Goal: Navigation & Orientation: Find specific page/section

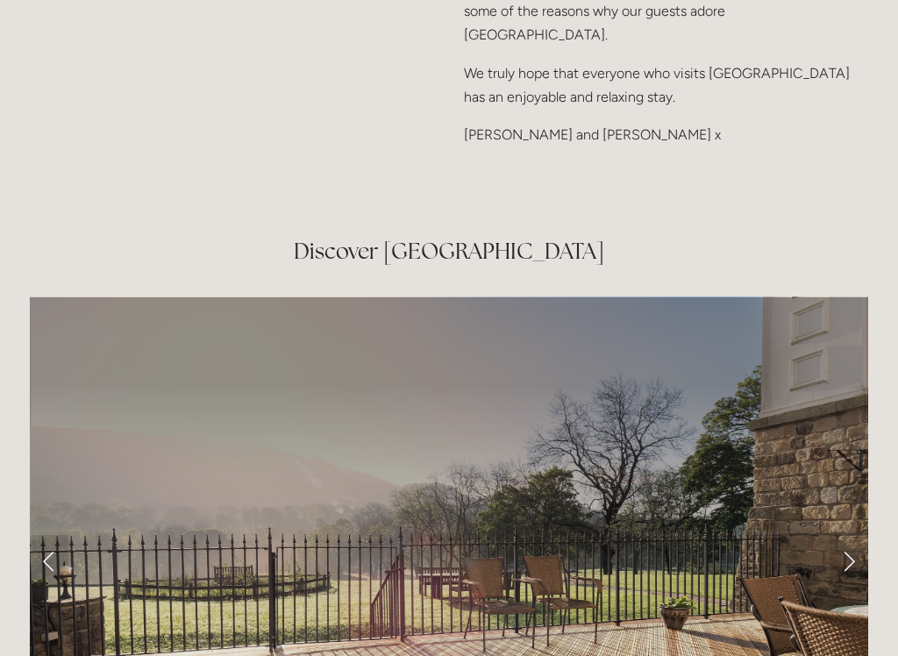
scroll to position [2726, 0]
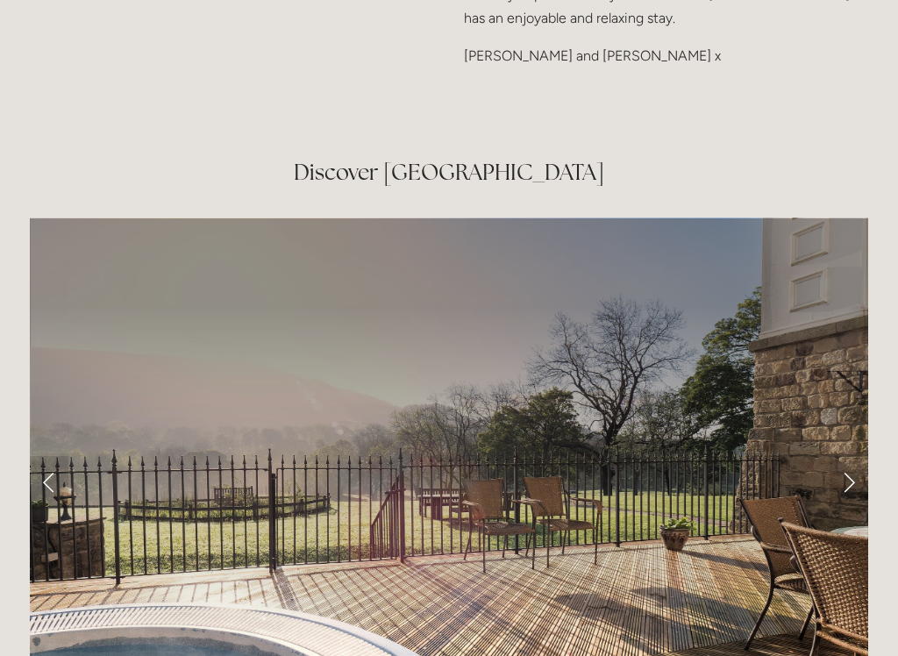
click at [854, 457] on link "Next Slide" at bounding box center [849, 483] width 39 height 53
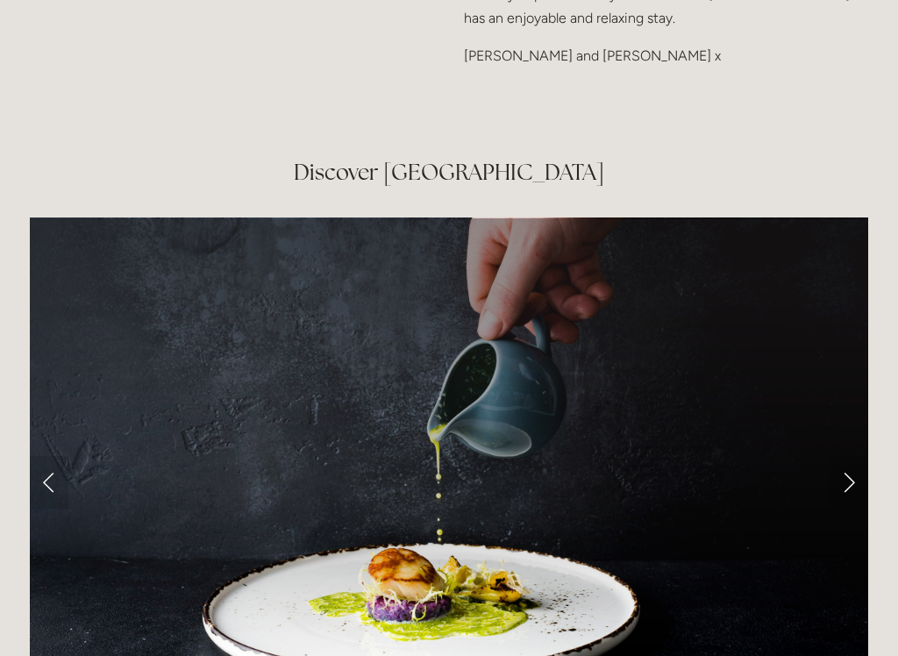
click at [852, 456] on link "Next Slide" at bounding box center [849, 482] width 39 height 53
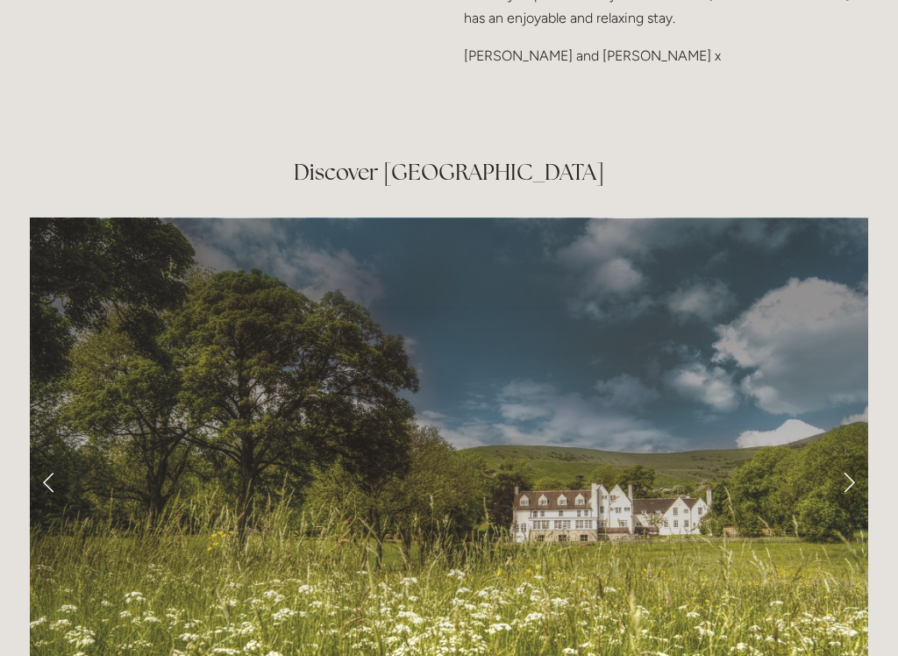
click at [852, 456] on link "Next Slide" at bounding box center [849, 482] width 39 height 53
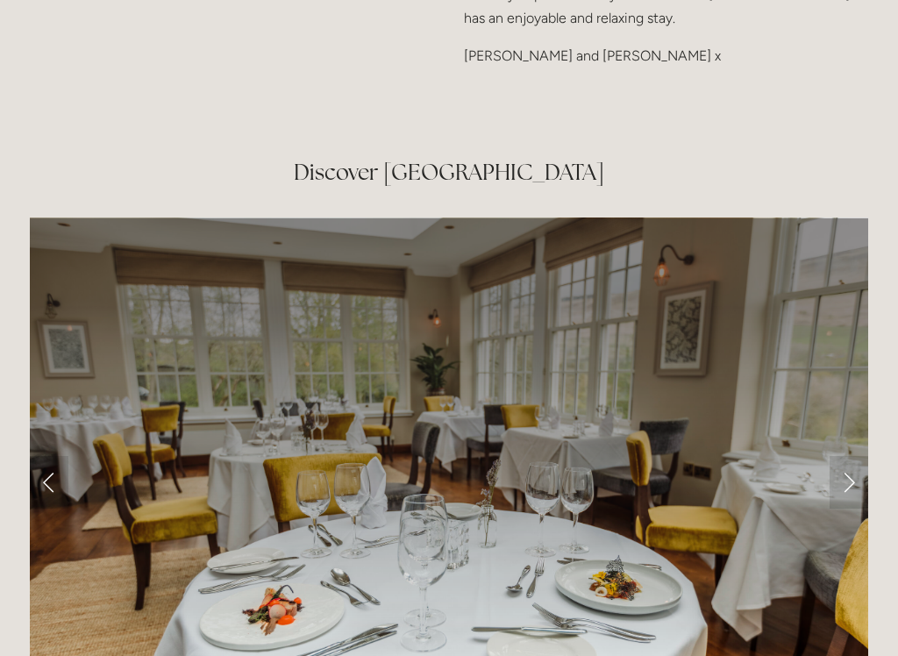
click at [849, 456] on link "Next Slide" at bounding box center [849, 482] width 39 height 53
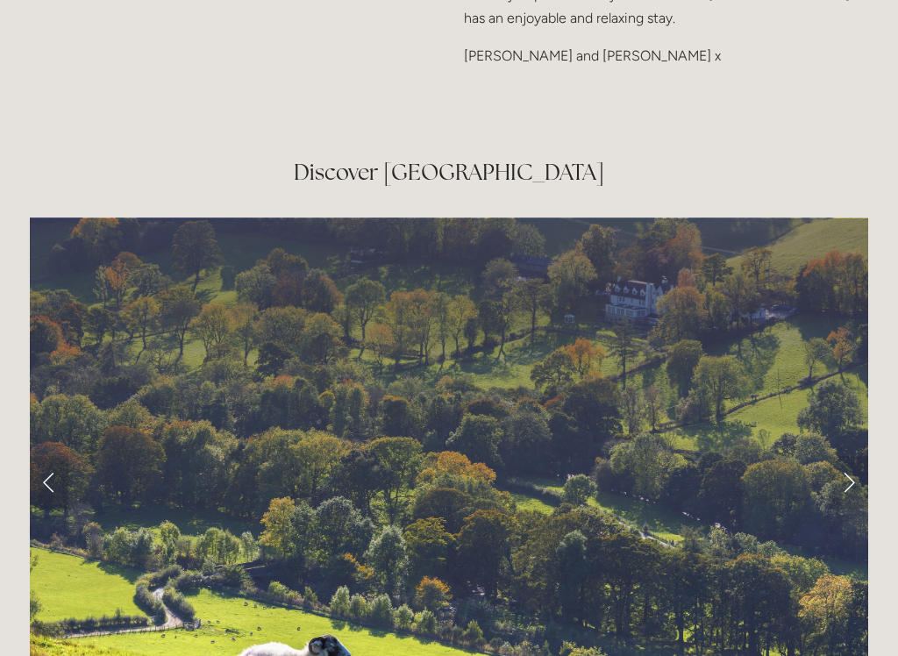
click at [854, 456] on link "Next Slide" at bounding box center [849, 482] width 39 height 53
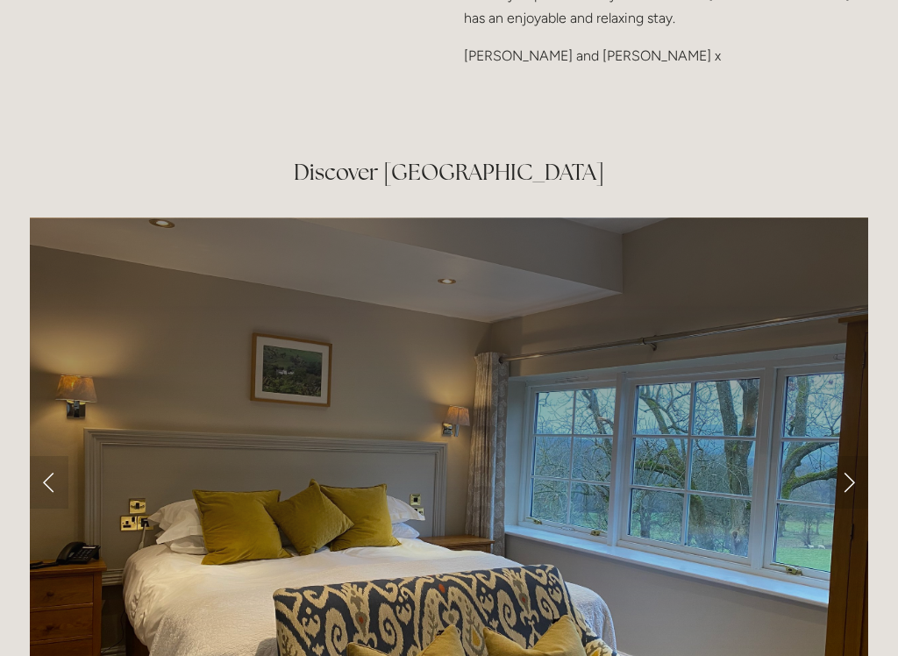
click at [854, 456] on link "Next Slide" at bounding box center [849, 482] width 39 height 53
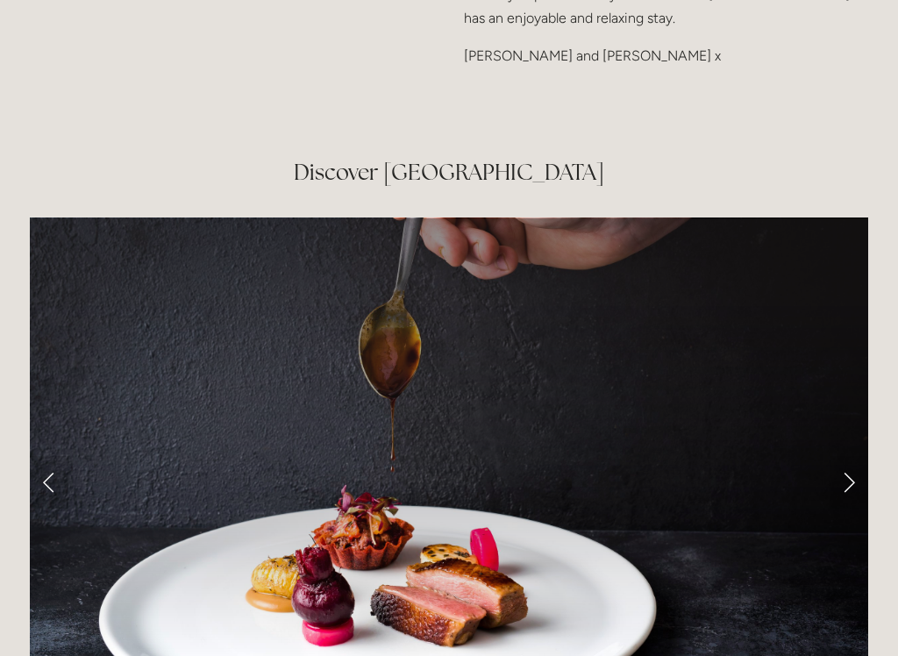
click at [59, 456] on link "Previous Slide" at bounding box center [49, 482] width 39 height 53
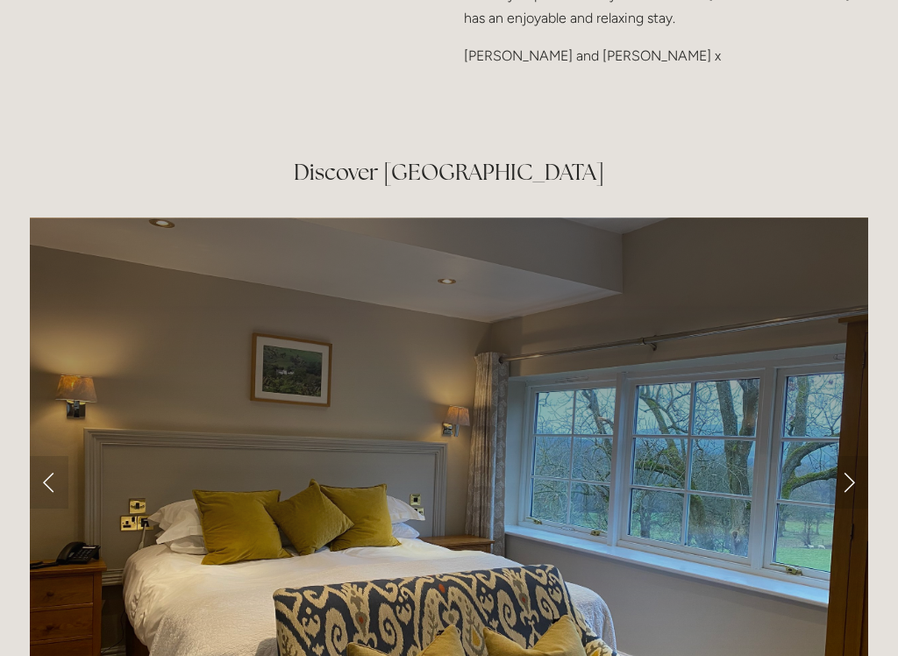
click at [854, 456] on link "Next Slide" at bounding box center [849, 482] width 39 height 53
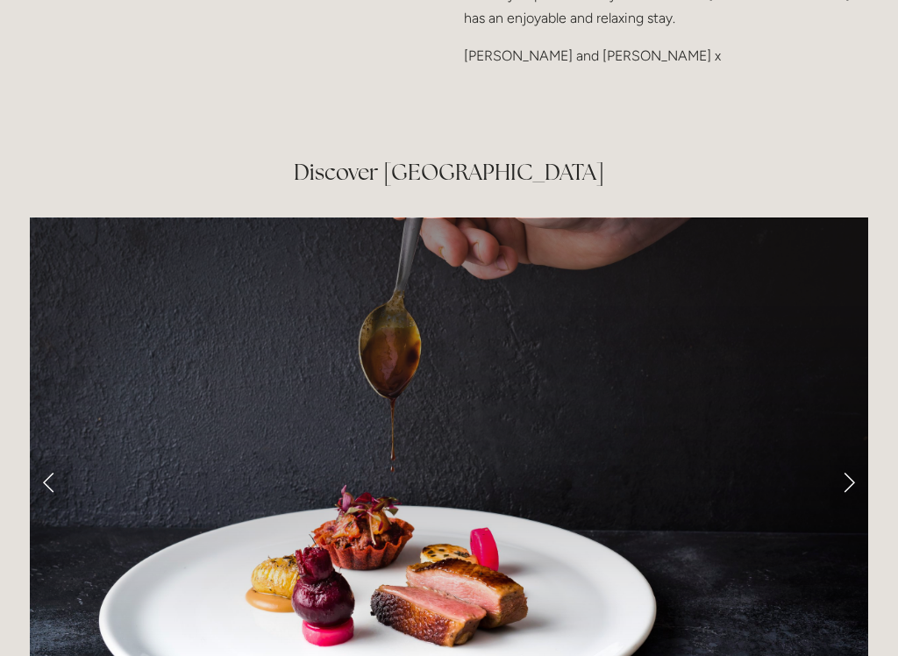
click at [854, 456] on link "Next Slide" at bounding box center [849, 482] width 39 height 53
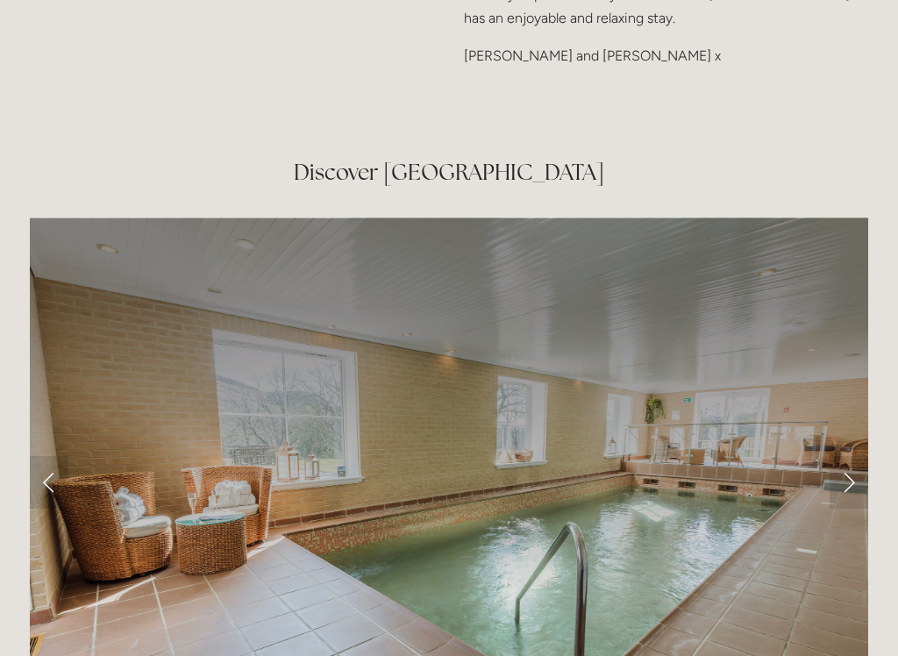
click at [857, 456] on link "Next Slide" at bounding box center [849, 482] width 39 height 53
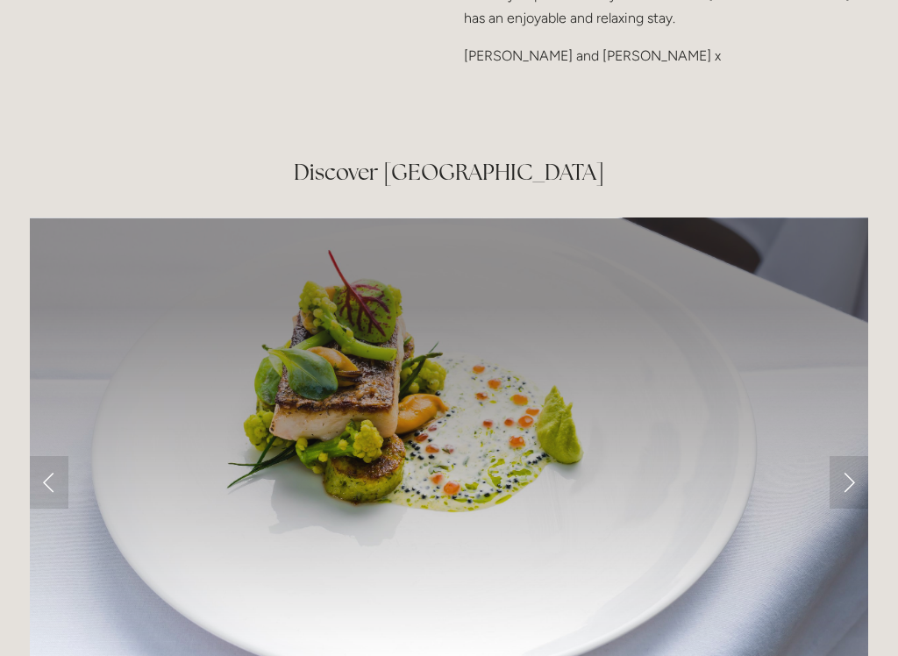
click at [852, 456] on link "Next Slide" at bounding box center [849, 482] width 39 height 53
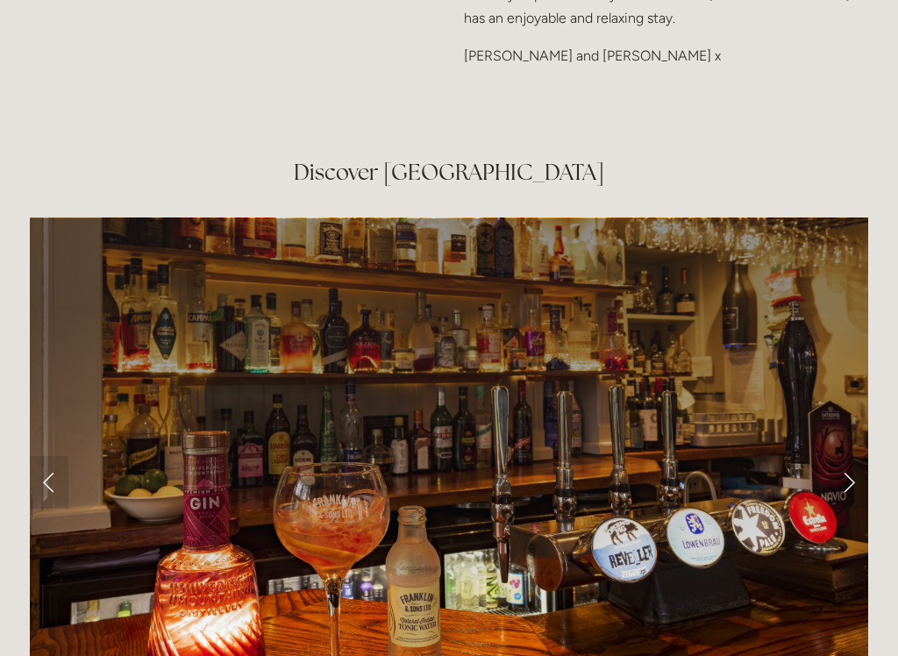
click at [856, 456] on link "Next Slide" at bounding box center [849, 482] width 39 height 53
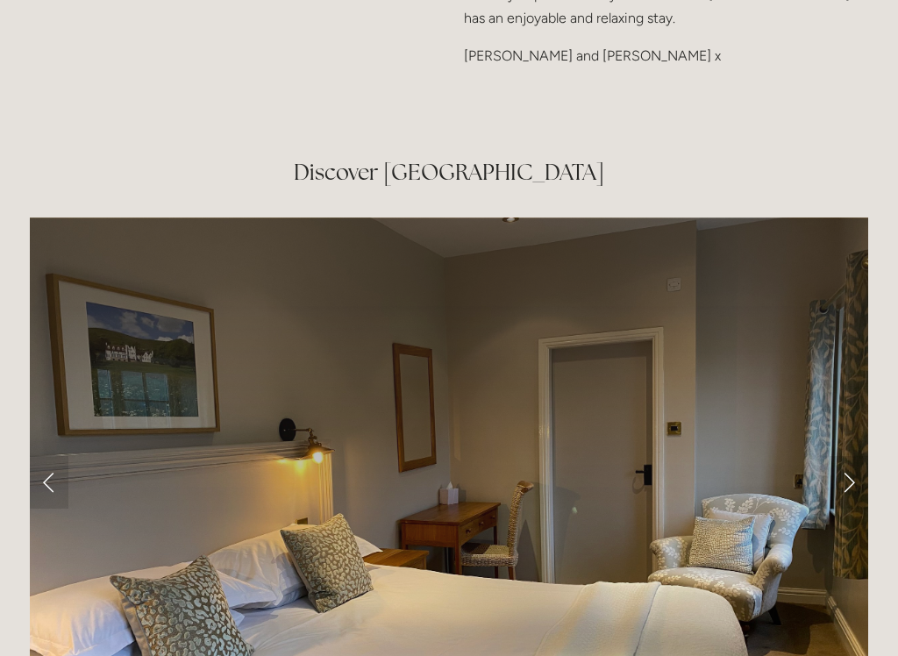
click at [862, 456] on link "Next Slide" at bounding box center [849, 482] width 39 height 53
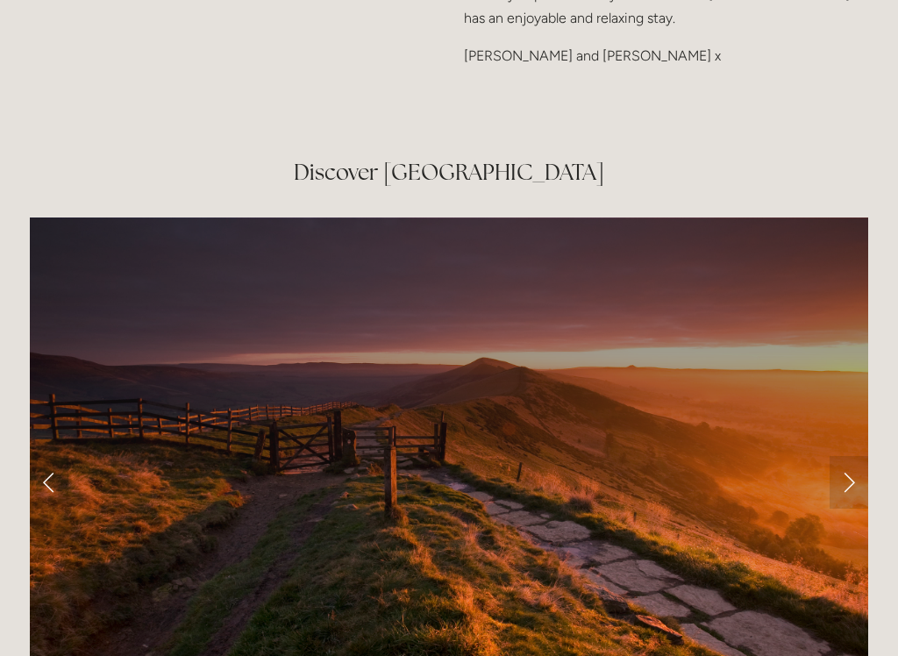
click at [861, 456] on link "Next Slide" at bounding box center [849, 482] width 39 height 53
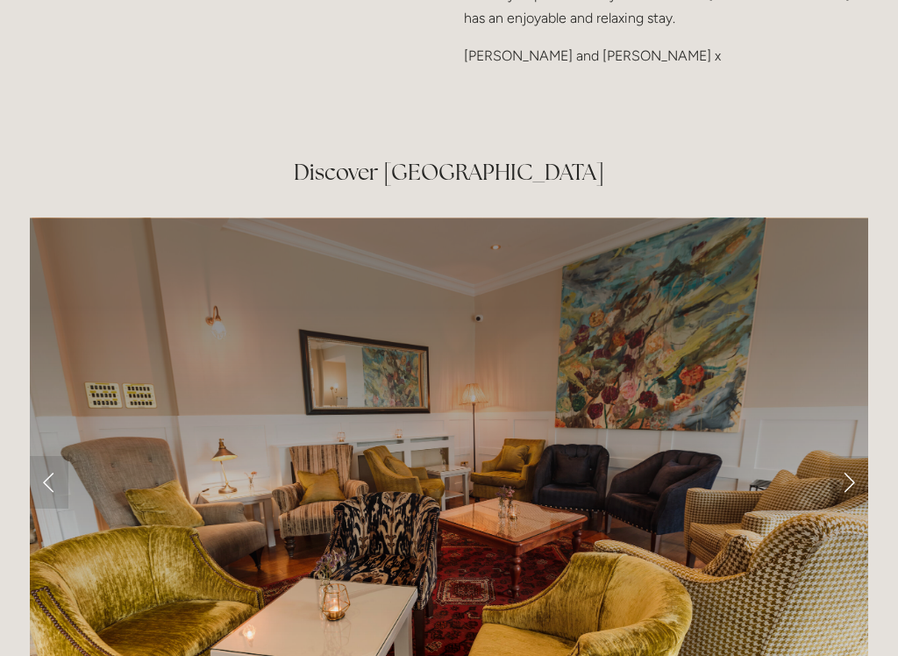
click at [856, 456] on link "Next Slide" at bounding box center [849, 482] width 39 height 53
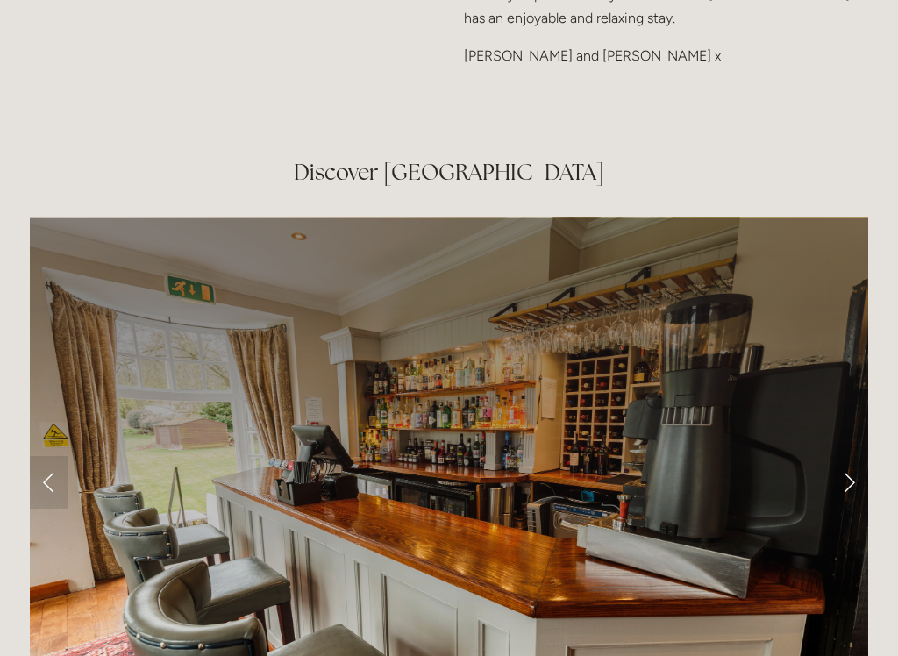
click at [850, 456] on link "Next Slide" at bounding box center [849, 482] width 39 height 53
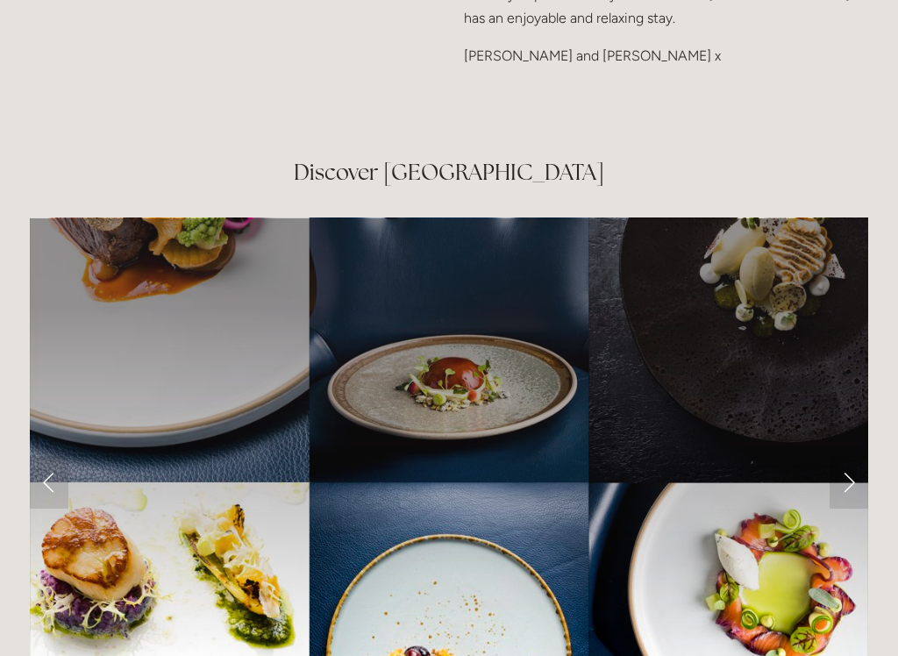
click at [856, 456] on link "Next Slide" at bounding box center [849, 482] width 39 height 53
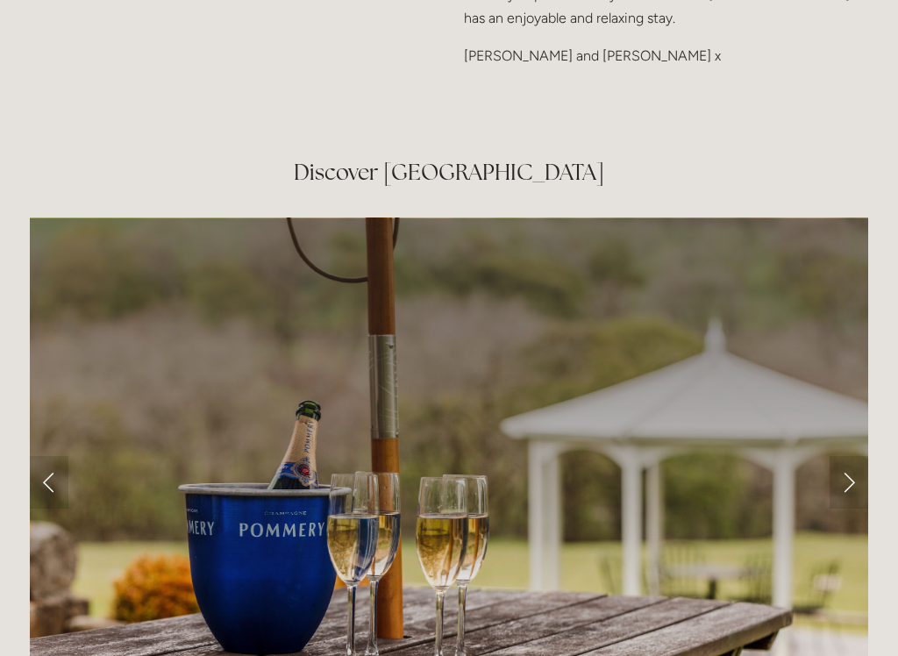
click at [854, 456] on link "Next Slide" at bounding box center [849, 482] width 39 height 53
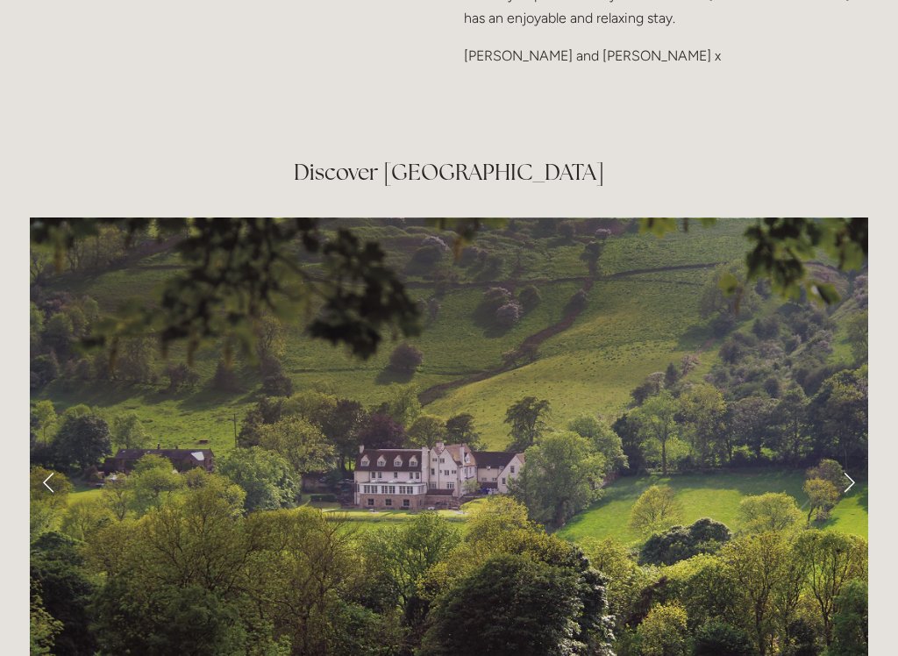
click at [862, 456] on link "Next Slide" at bounding box center [849, 482] width 39 height 53
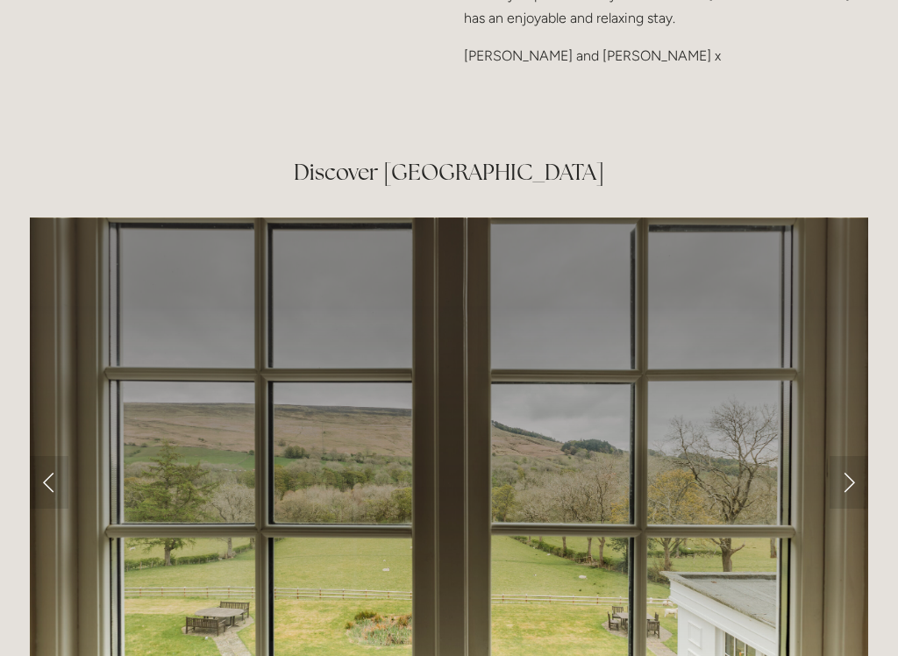
click at [847, 456] on link "Next Slide" at bounding box center [849, 482] width 39 height 53
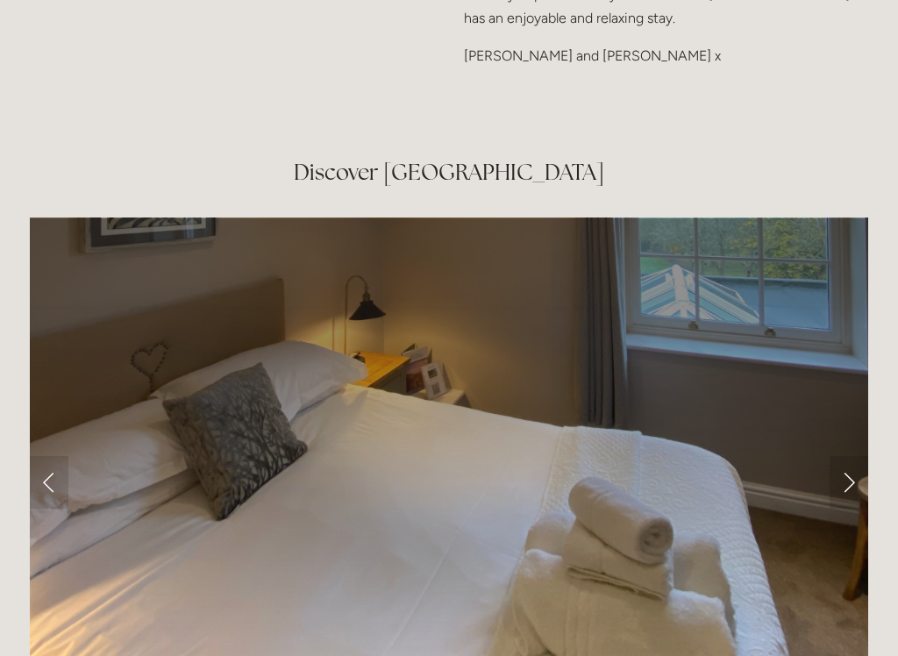
click at [856, 456] on link "Next Slide" at bounding box center [849, 482] width 39 height 53
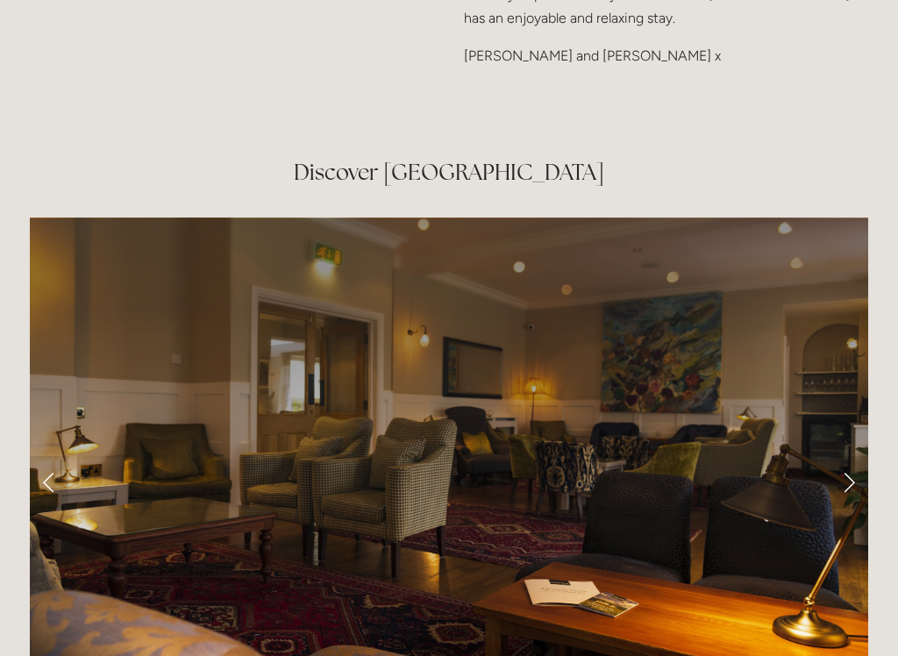
click at [855, 456] on link "Next Slide" at bounding box center [849, 482] width 39 height 53
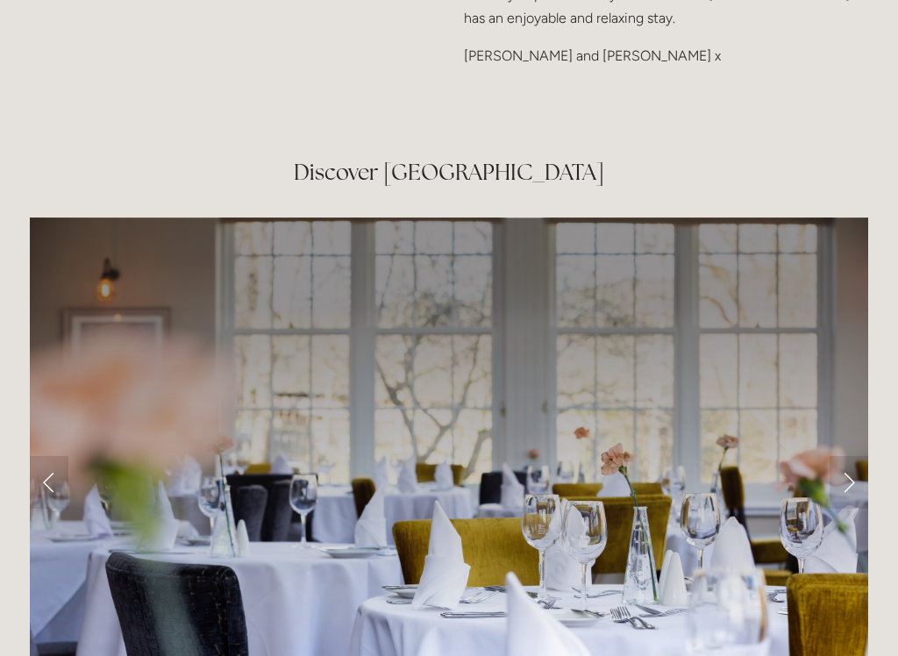
click at [858, 456] on link "Next Slide" at bounding box center [849, 482] width 39 height 53
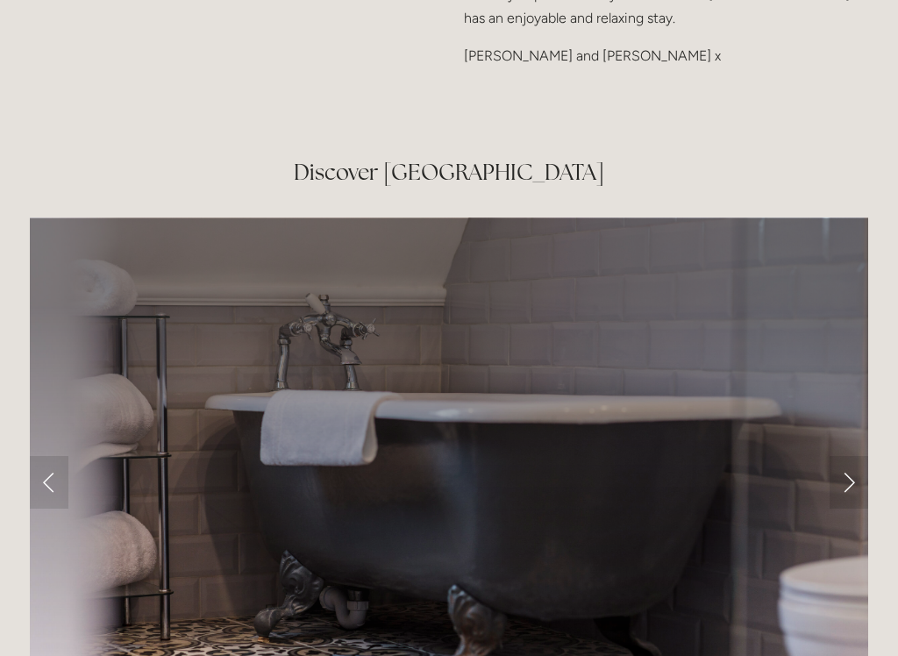
click at [863, 456] on link "Next Slide" at bounding box center [849, 482] width 39 height 53
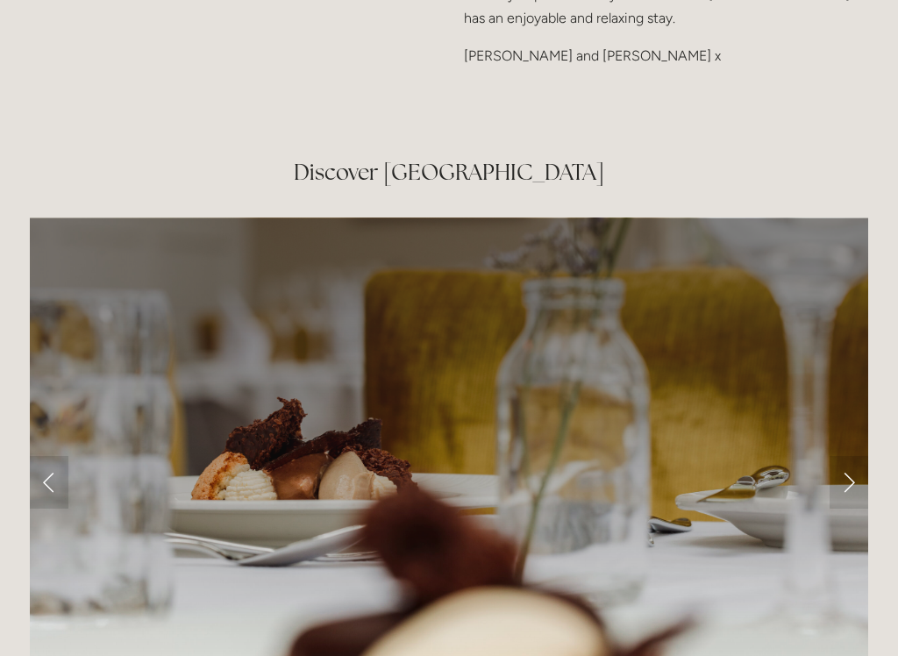
click at [854, 456] on link "Next Slide" at bounding box center [849, 482] width 39 height 53
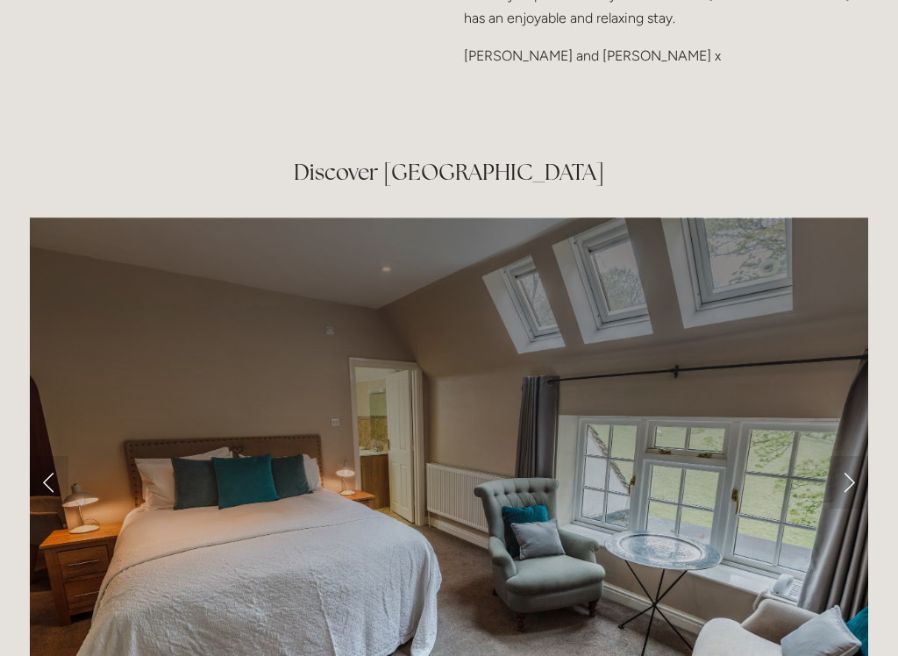
click at [863, 456] on link "Next Slide" at bounding box center [849, 482] width 39 height 53
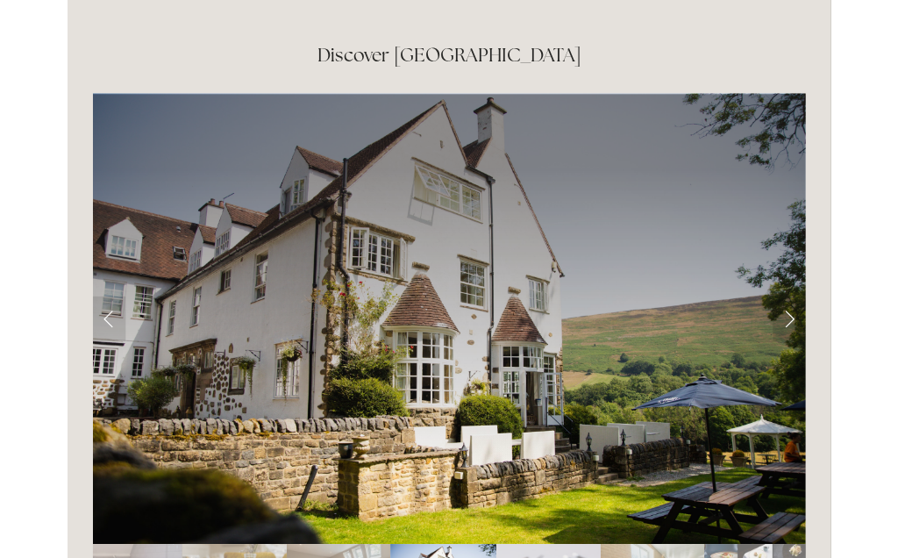
scroll to position [2833, 0]
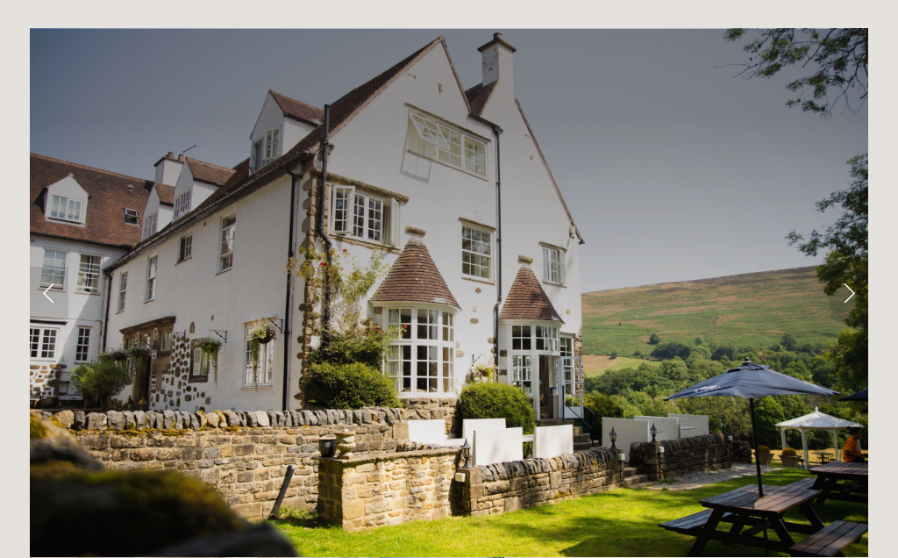
click at [844, 267] on link "Next Slide" at bounding box center [849, 293] width 39 height 53
click at [862, 267] on link "Next Slide" at bounding box center [849, 293] width 39 height 53
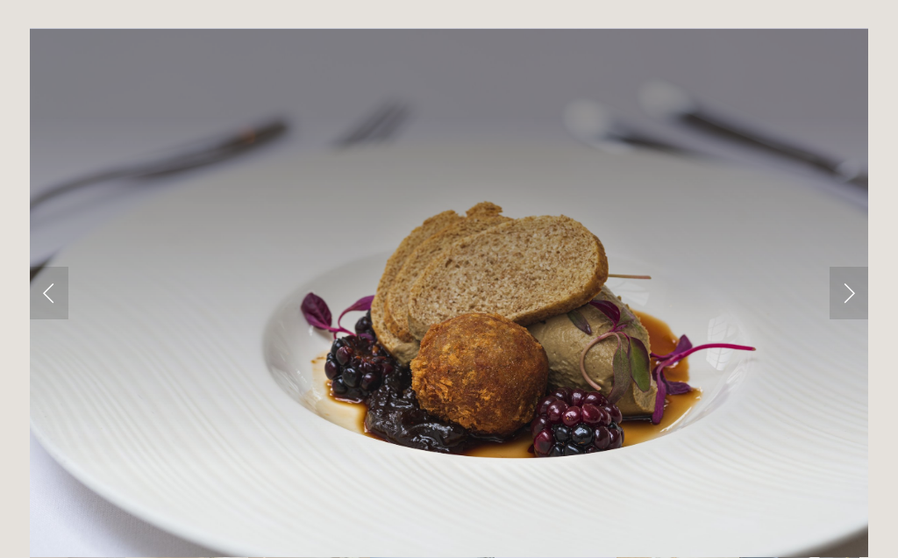
click at [853, 267] on link "Next Slide" at bounding box center [849, 293] width 39 height 53
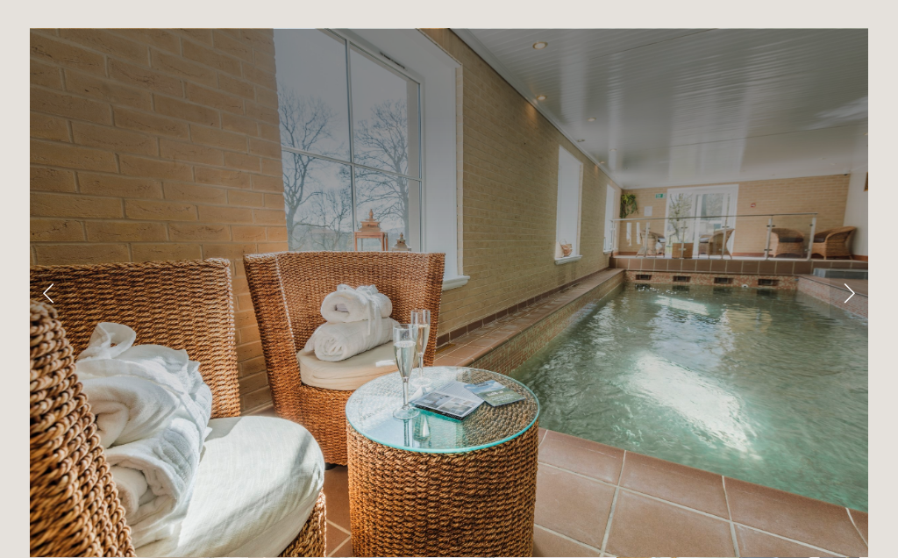
click at [843, 267] on link "Next Slide" at bounding box center [849, 293] width 39 height 53
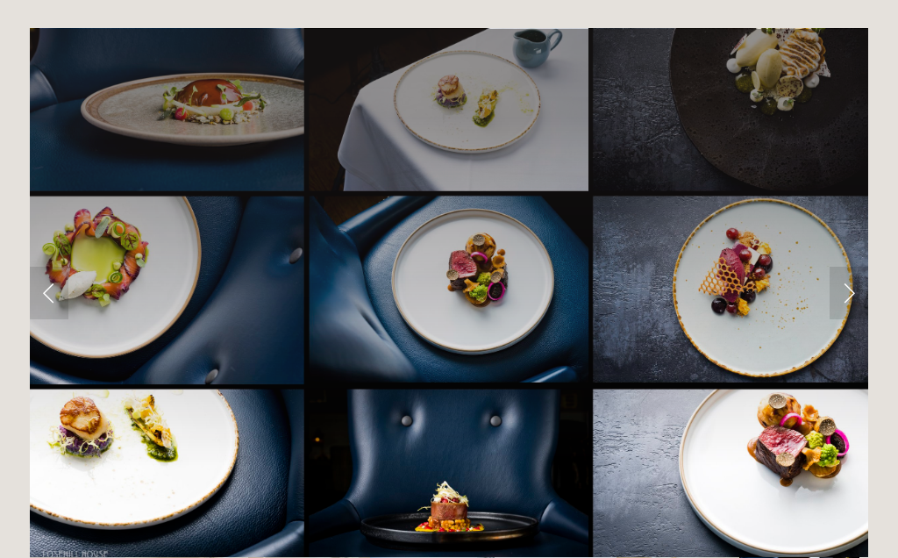
click at [847, 267] on link "Next Slide" at bounding box center [849, 293] width 39 height 53
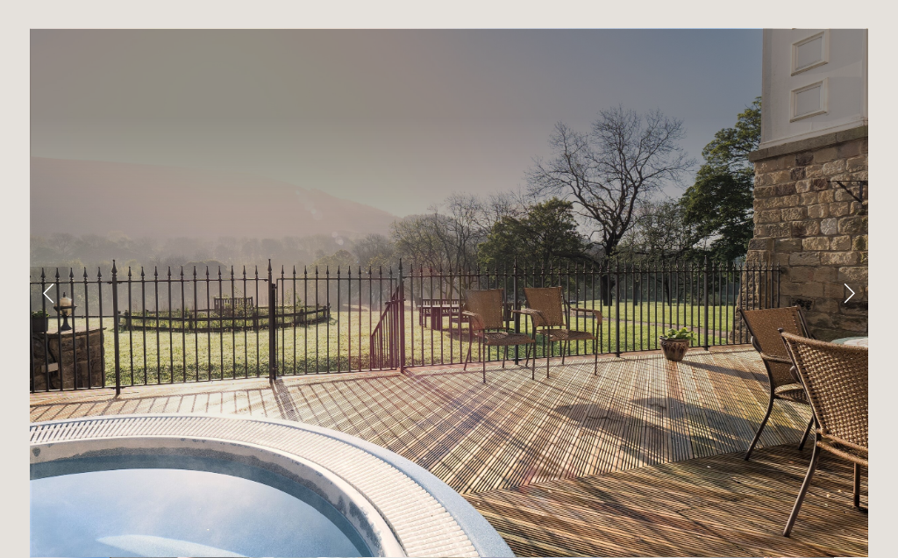
click at [847, 267] on link "Next Slide" at bounding box center [849, 293] width 39 height 53
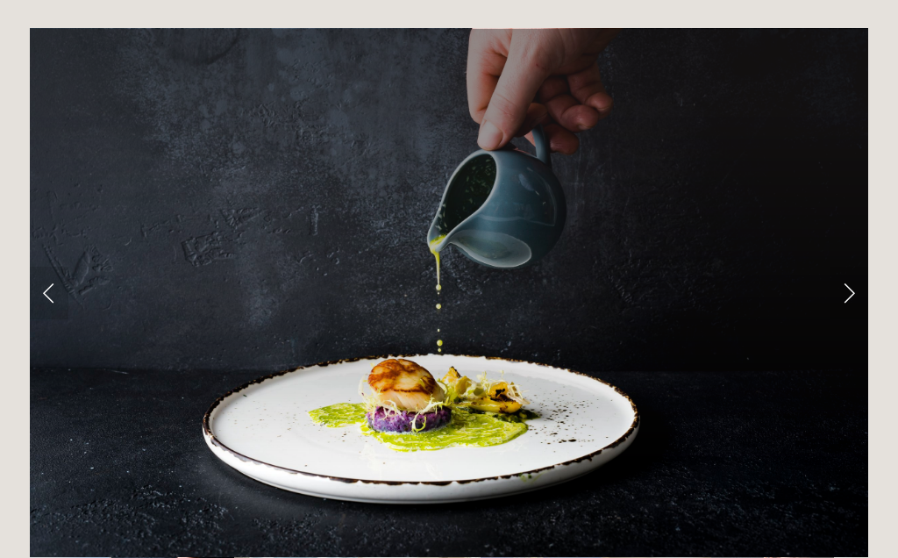
click at [847, 267] on link "Next Slide" at bounding box center [849, 293] width 39 height 53
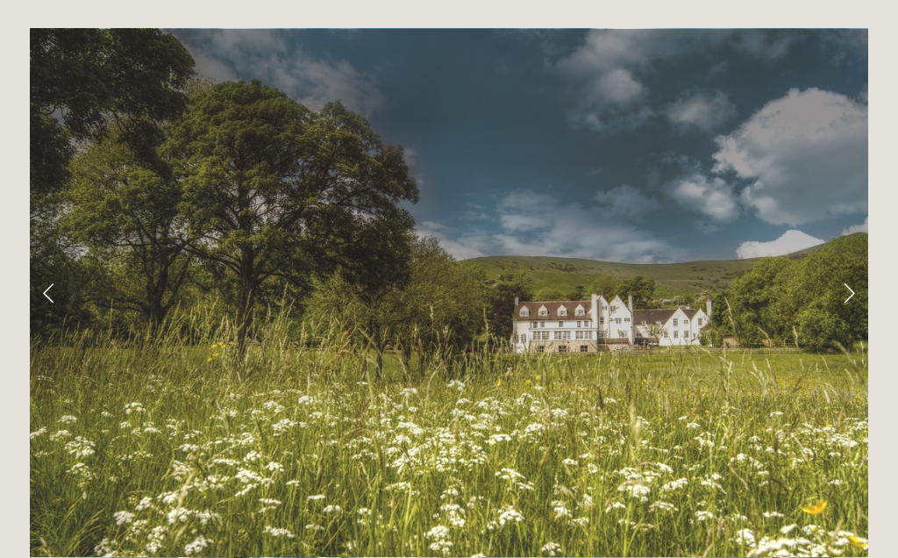
click at [863, 267] on link "Next Slide" at bounding box center [849, 293] width 39 height 53
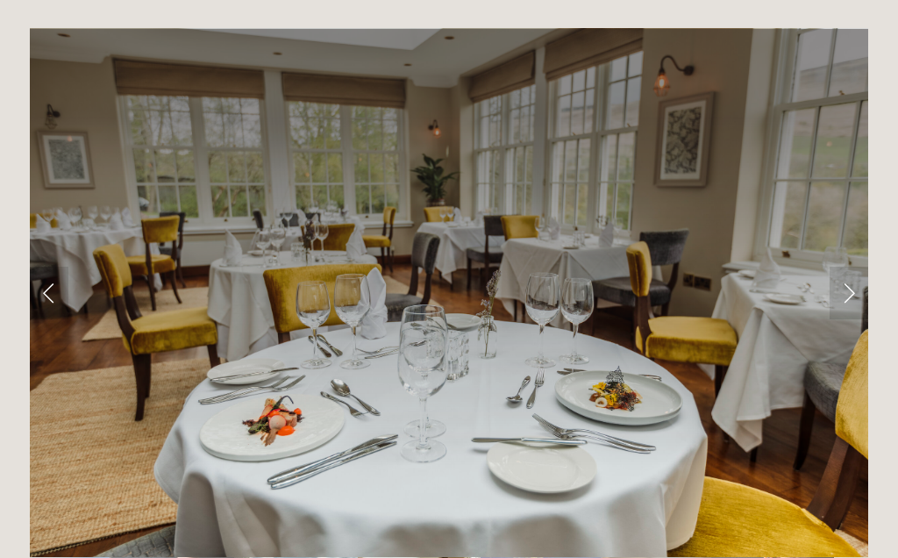
click at [848, 267] on link "Next Slide" at bounding box center [849, 293] width 39 height 53
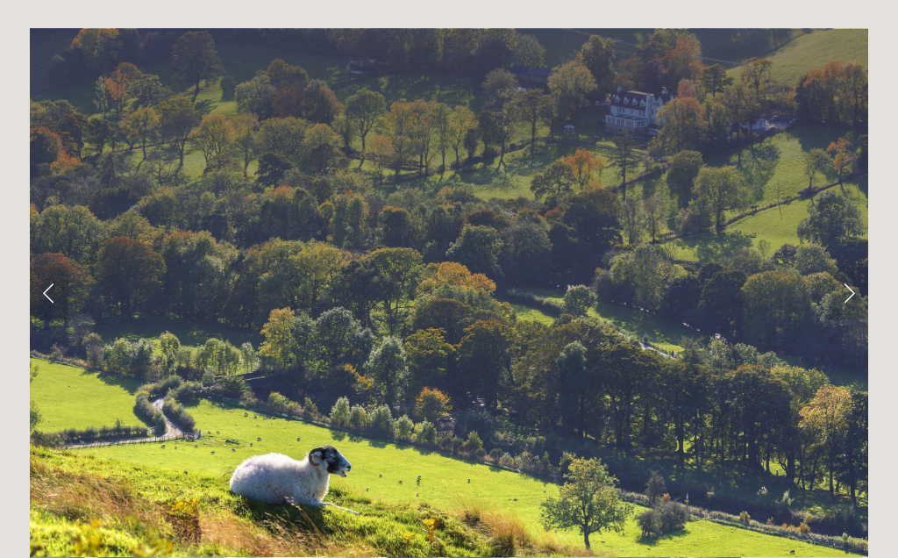
click at [854, 267] on link "Next Slide" at bounding box center [849, 293] width 39 height 53
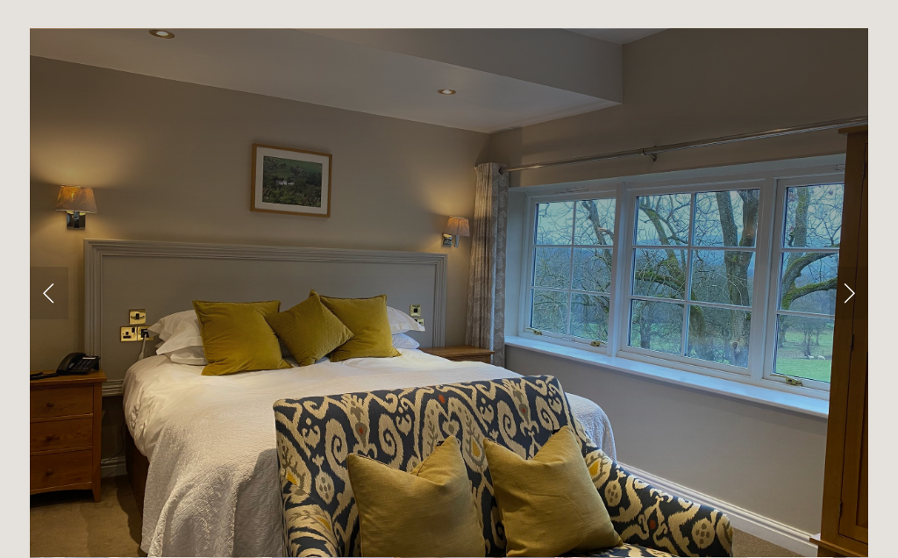
click at [848, 267] on link "Next Slide" at bounding box center [849, 293] width 39 height 53
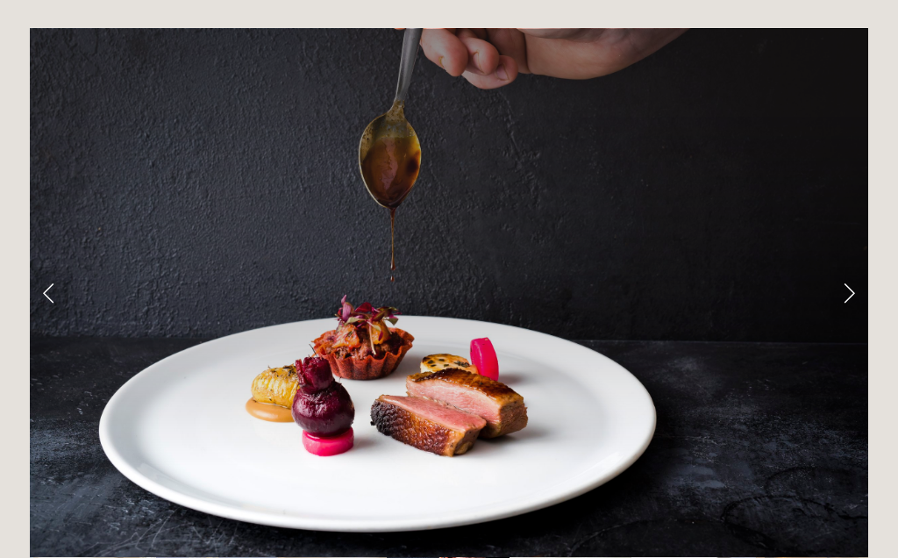
click at [855, 267] on link "Next Slide" at bounding box center [849, 293] width 39 height 53
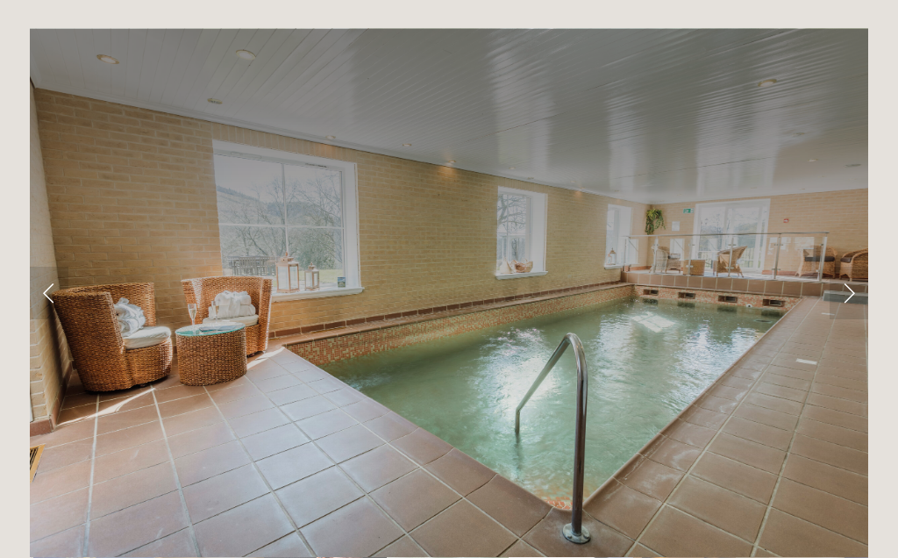
click at [855, 267] on link "Next Slide" at bounding box center [849, 293] width 39 height 53
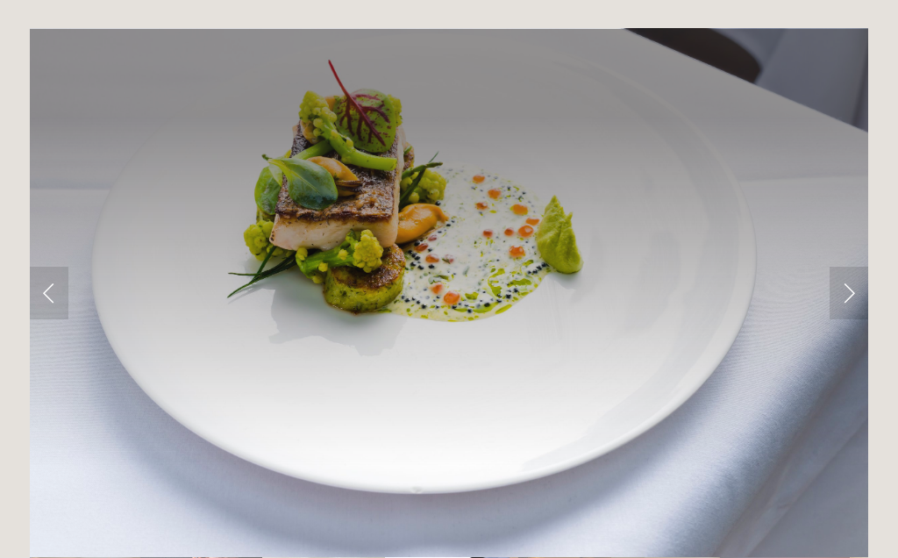
click at [853, 267] on link "Next Slide" at bounding box center [849, 293] width 39 height 53
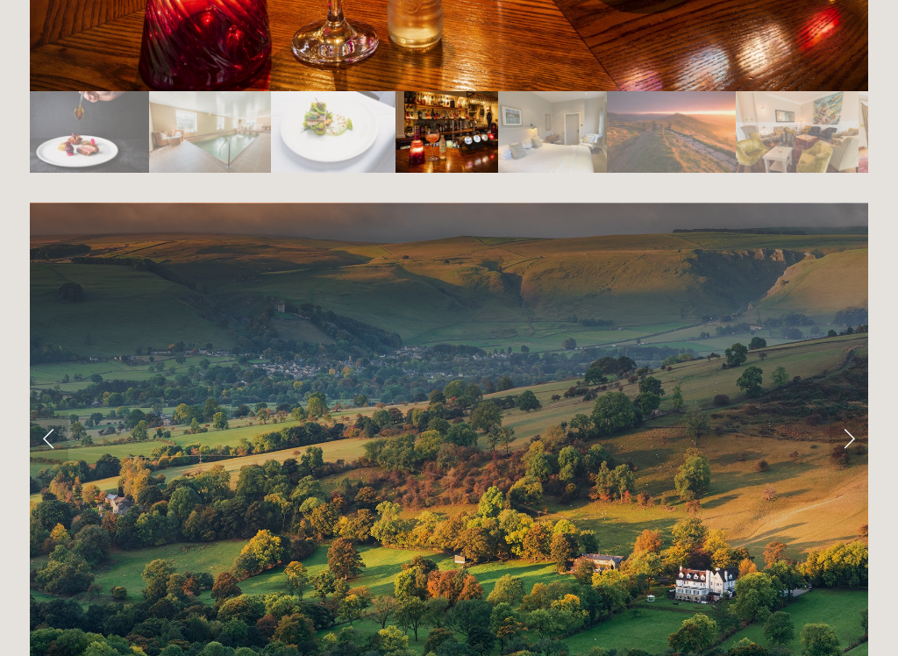
scroll to position [3390, 0]
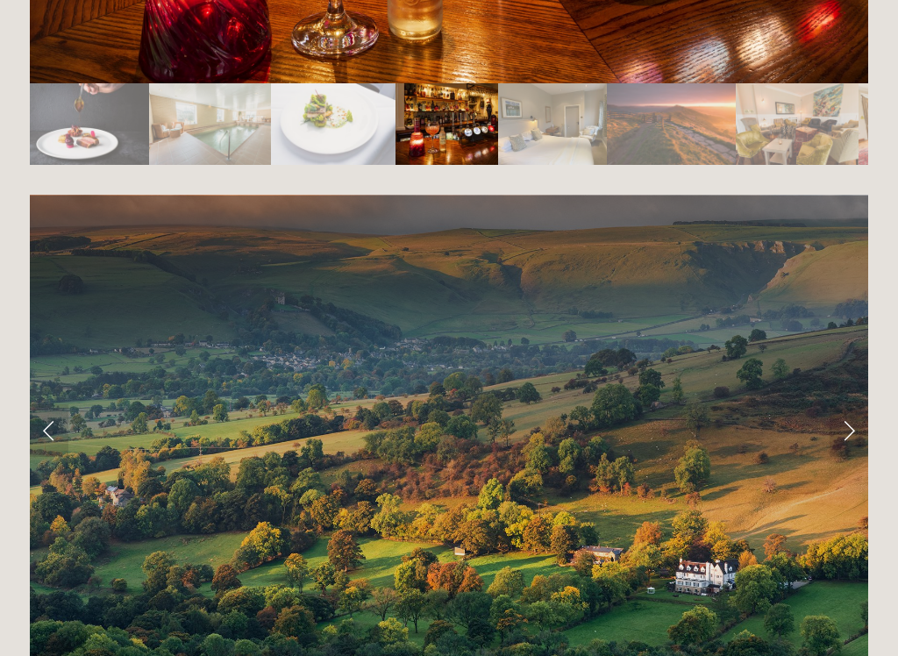
click at [850, 405] on link "Next Slide" at bounding box center [849, 431] width 39 height 53
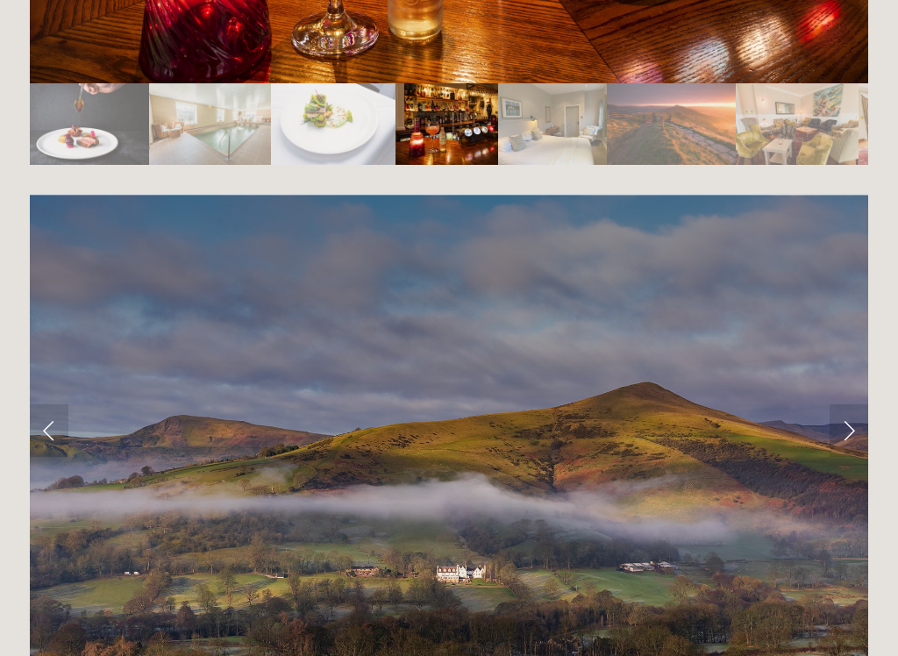
click at [844, 404] on link "Next Slide" at bounding box center [849, 430] width 39 height 53
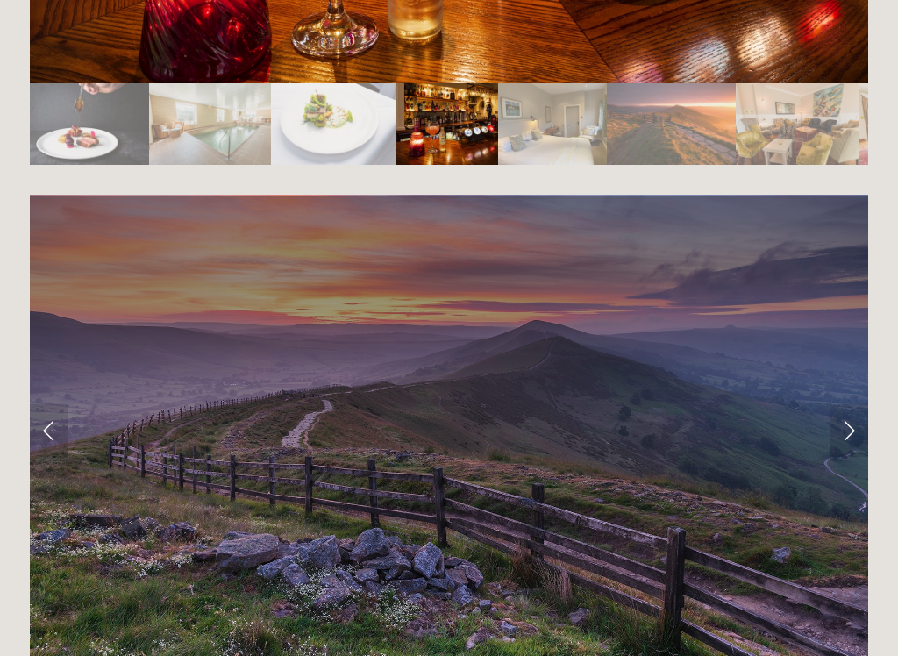
click at [848, 404] on link "Next Slide" at bounding box center [849, 430] width 39 height 53
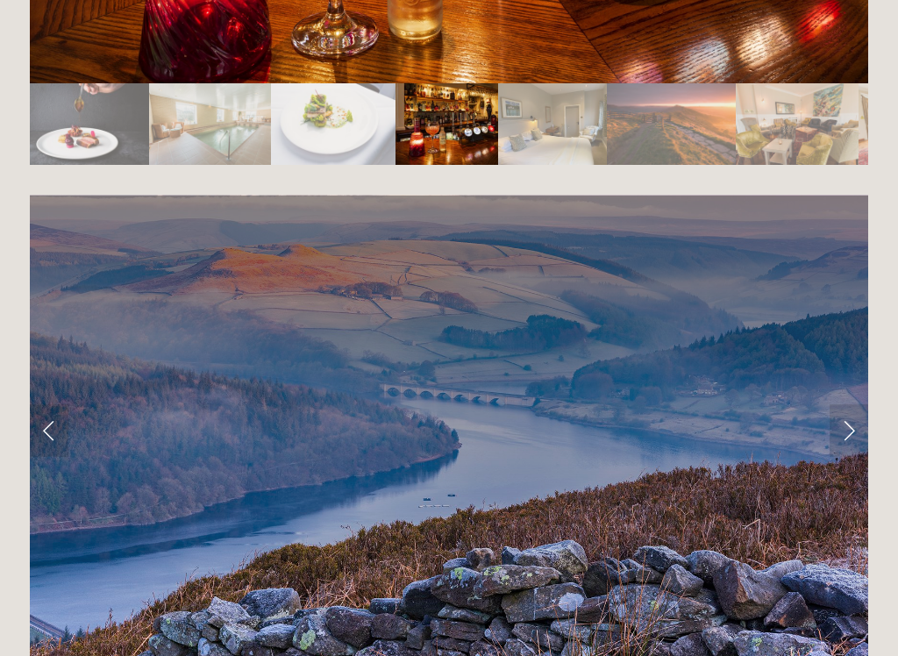
click at [858, 404] on link "Next Slide" at bounding box center [849, 430] width 39 height 53
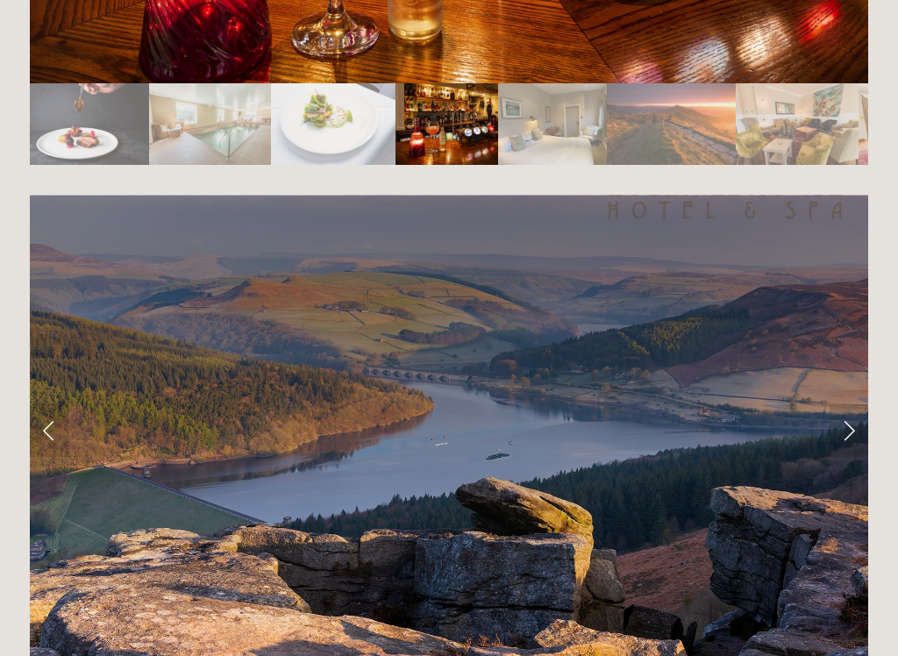
click at [854, 404] on link "Next Slide" at bounding box center [849, 430] width 39 height 53
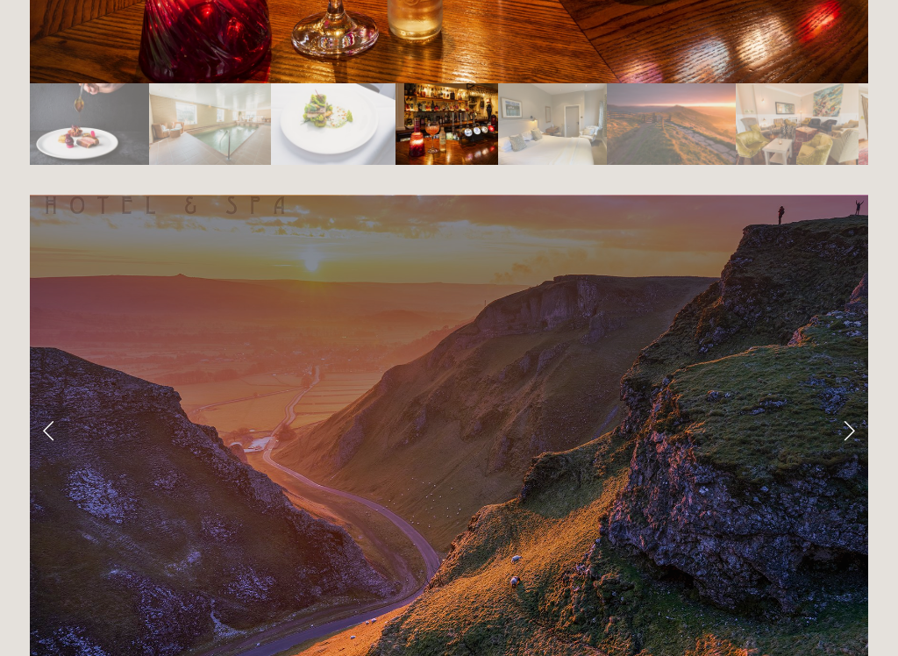
click at [855, 404] on link "Next Slide" at bounding box center [849, 430] width 39 height 53
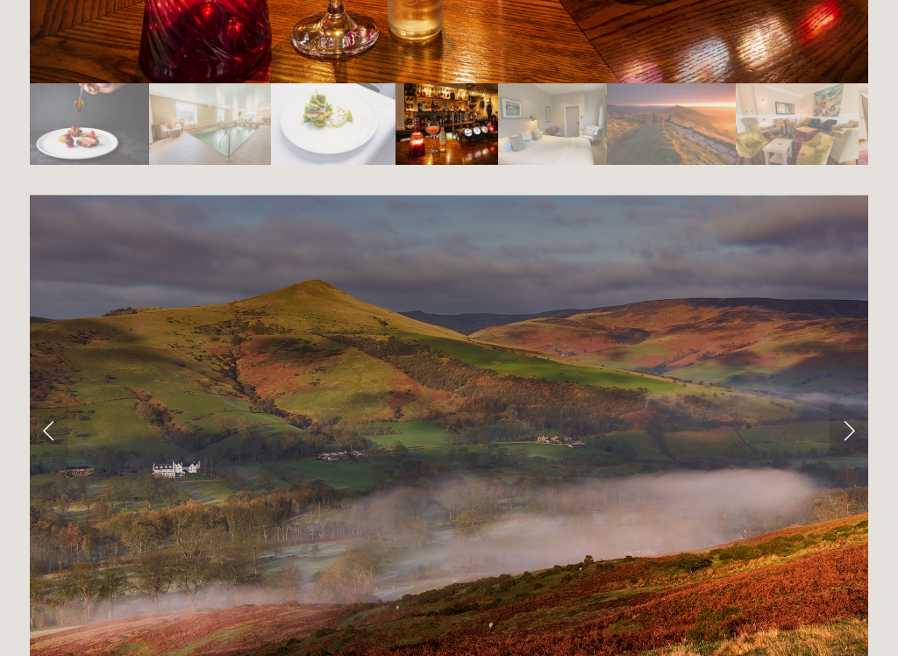
click at [852, 404] on link "Next Slide" at bounding box center [849, 430] width 39 height 53
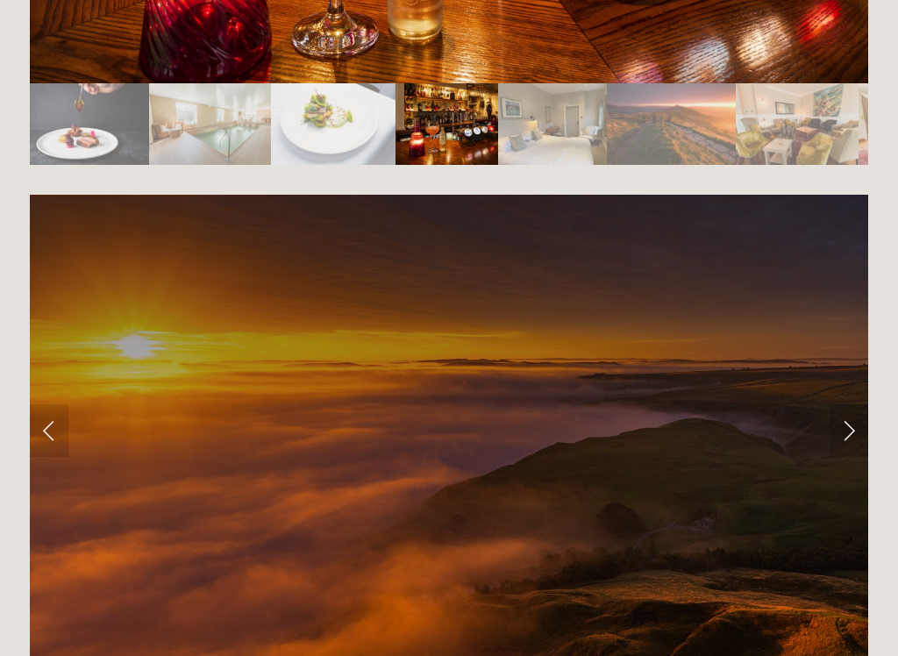
click at [853, 404] on link "Next Slide" at bounding box center [849, 430] width 39 height 53
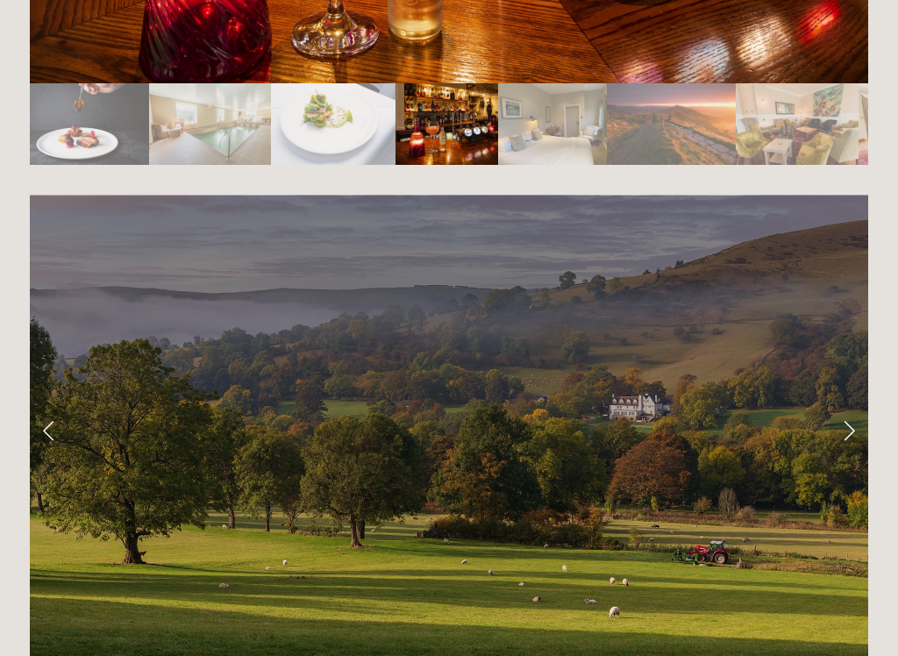
click at [854, 404] on link "Next Slide" at bounding box center [849, 430] width 39 height 53
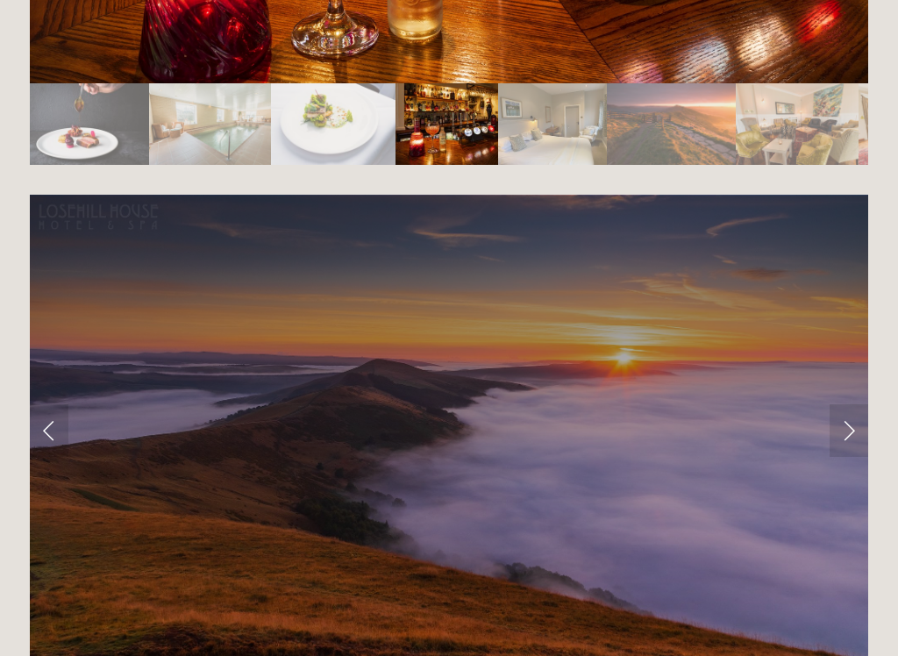
click at [854, 404] on link "Next Slide" at bounding box center [849, 430] width 39 height 53
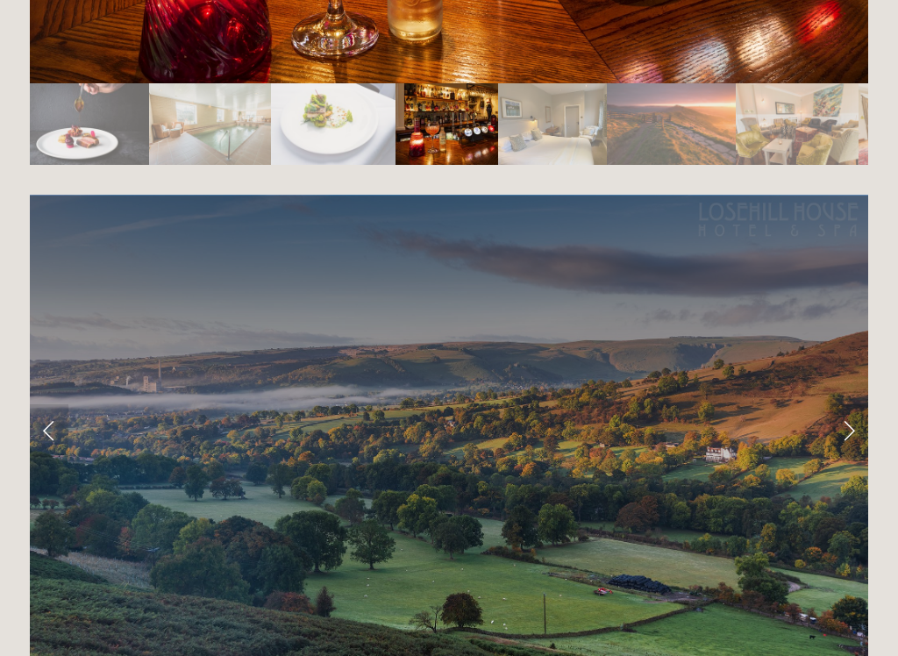
click at [849, 404] on link "Next Slide" at bounding box center [849, 430] width 39 height 53
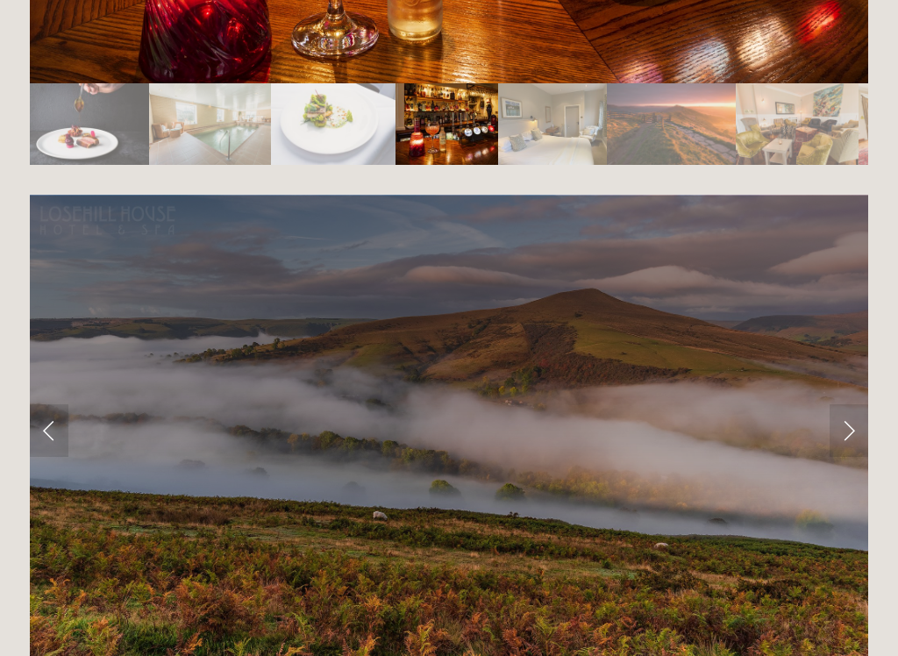
click at [851, 404] on link "Next Slide" at bounding box center [849, 430] width 39 height 53
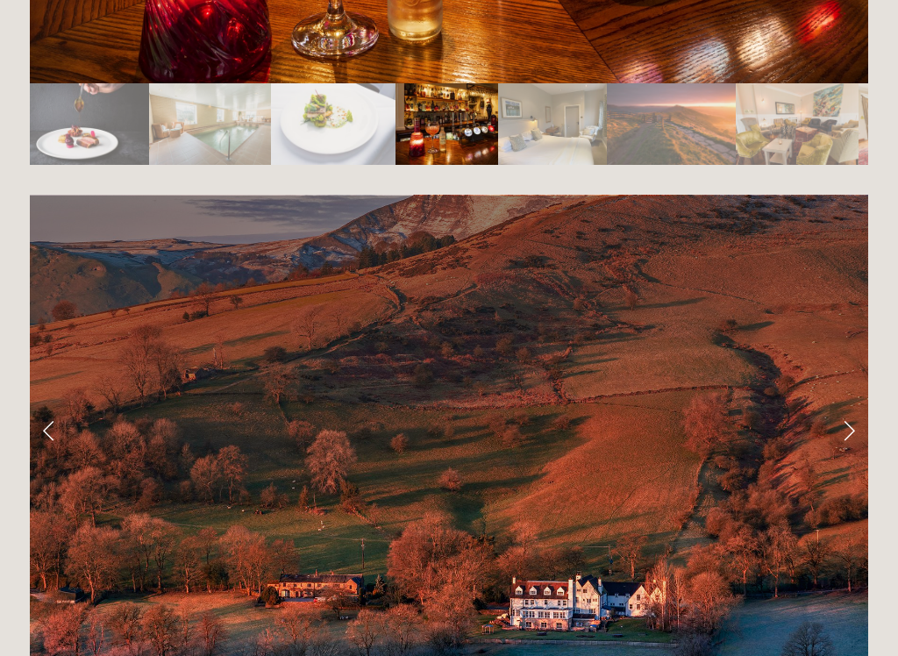
click at [851, 404] on link "Next Slide" at bounding box center [849, 430] width 39 height 53
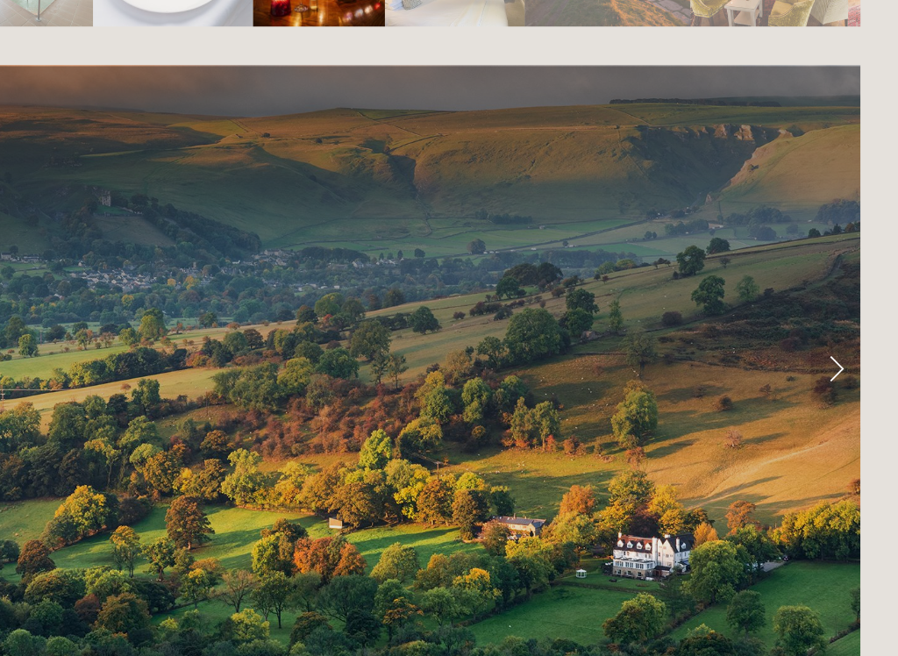
scroll to position [3414, 0]
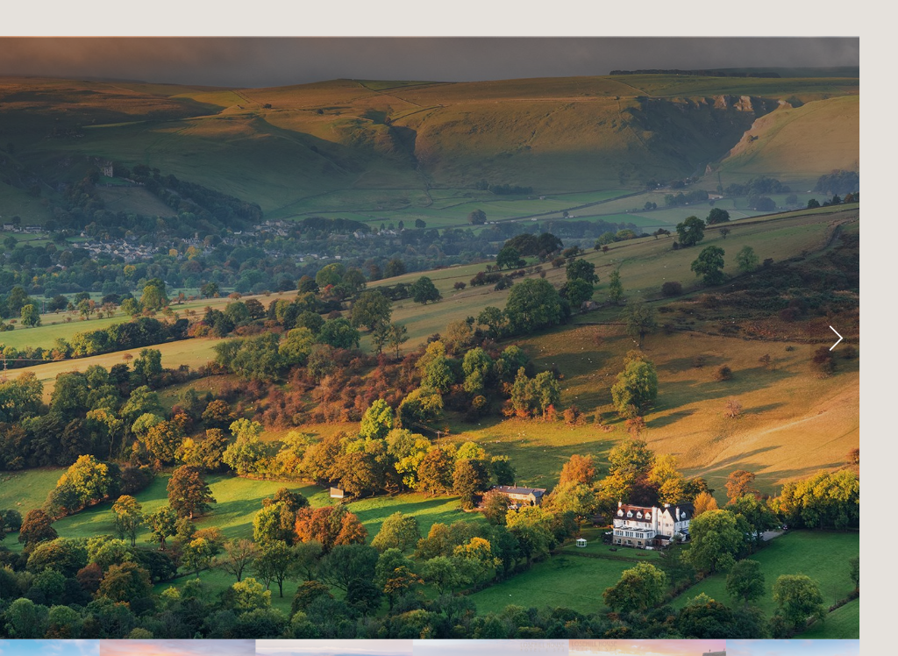
click at [830, 382] on link "Next Slide" at bounding box center [849, 408] width 39 height 53
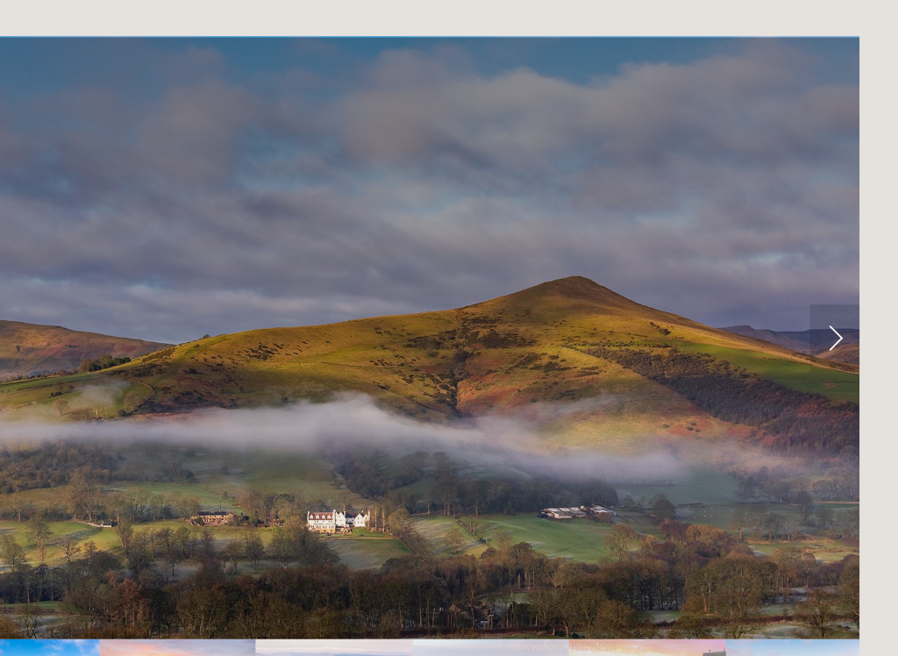
click at [830, 382] on link "Next Slide" at bounding box center [849, 408] width 39 height 53
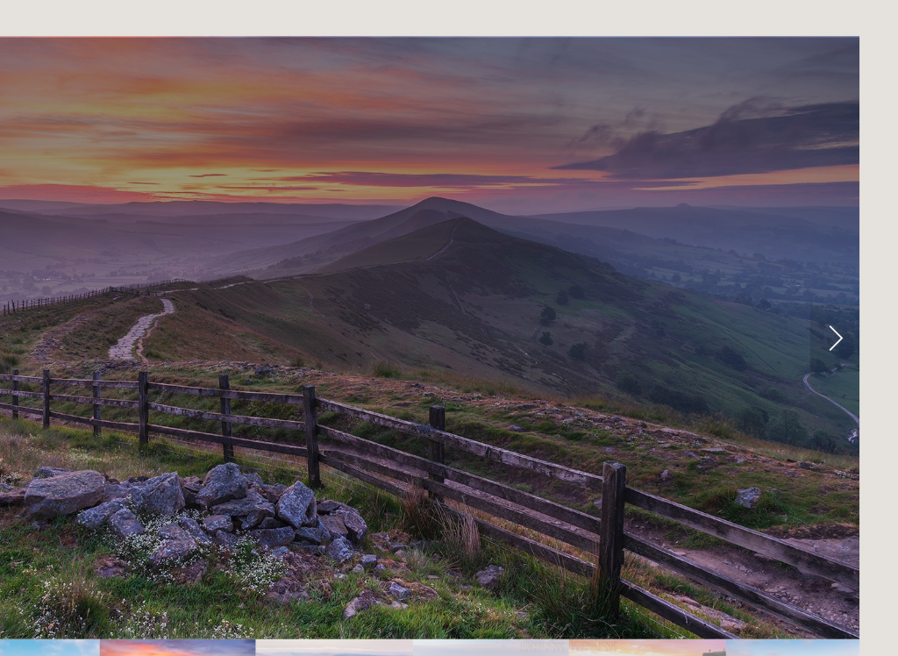
click at [830, 382] on link "Next Slide" at bounding box center [849, 408] width 39 height 53
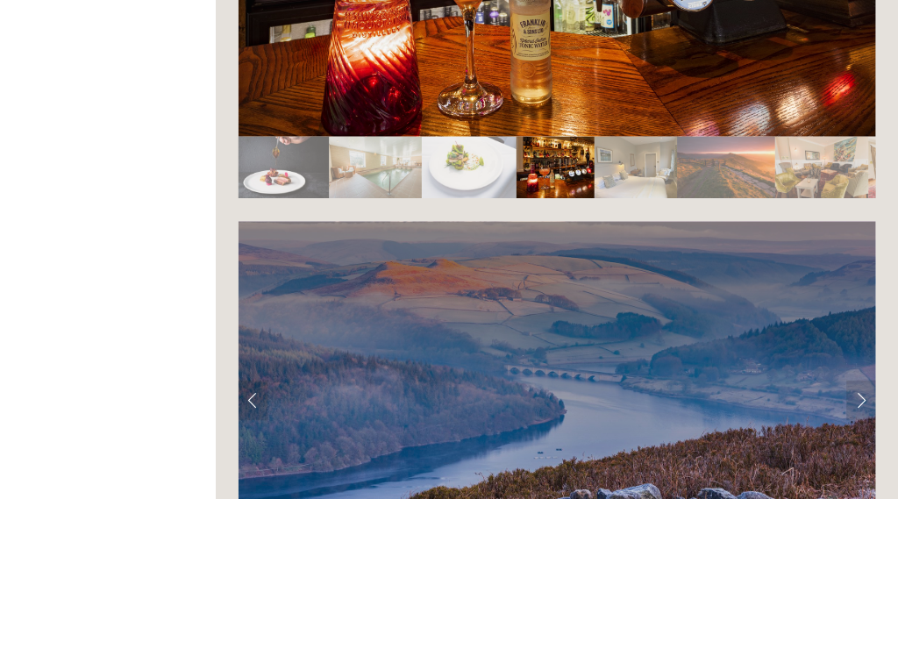
scroll to position [3475, 0]
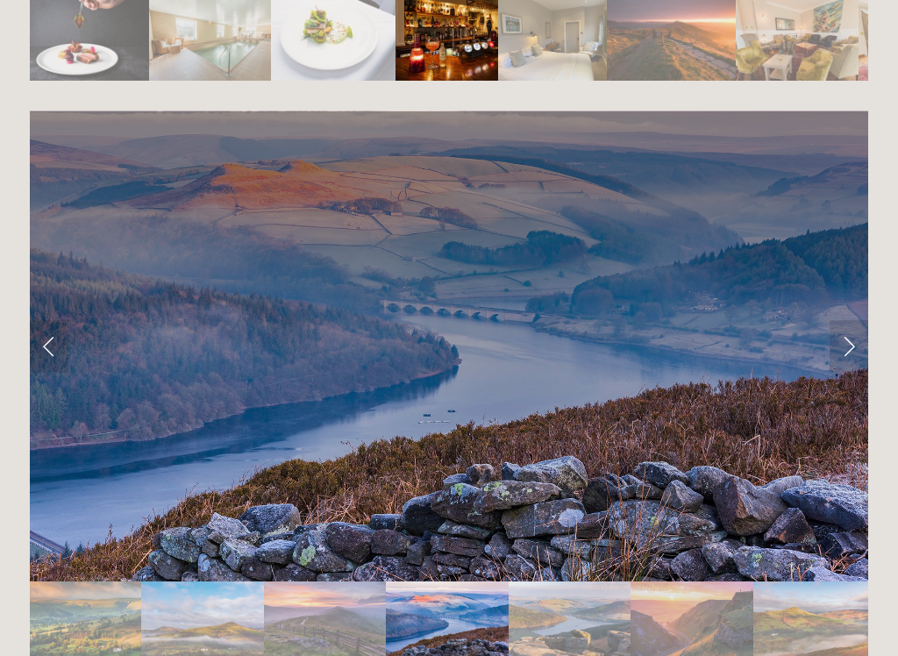
click at [851, 320] on link "Next Slide" at bounding box center [849, 346] width 39 height 53
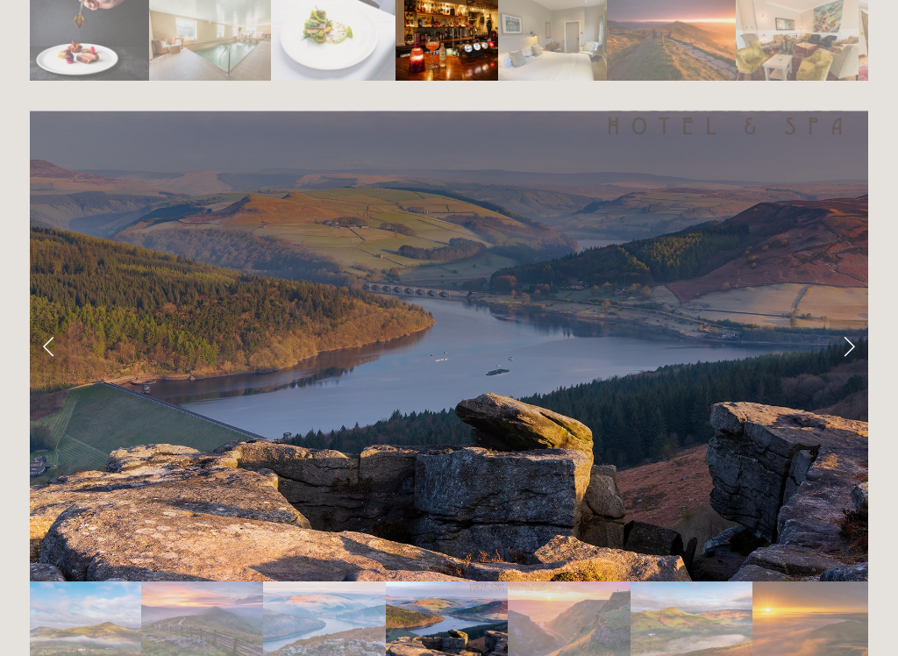
click at [840, 320] on link "Next Slide" at bounding box center [849, 346] width 39 height 53
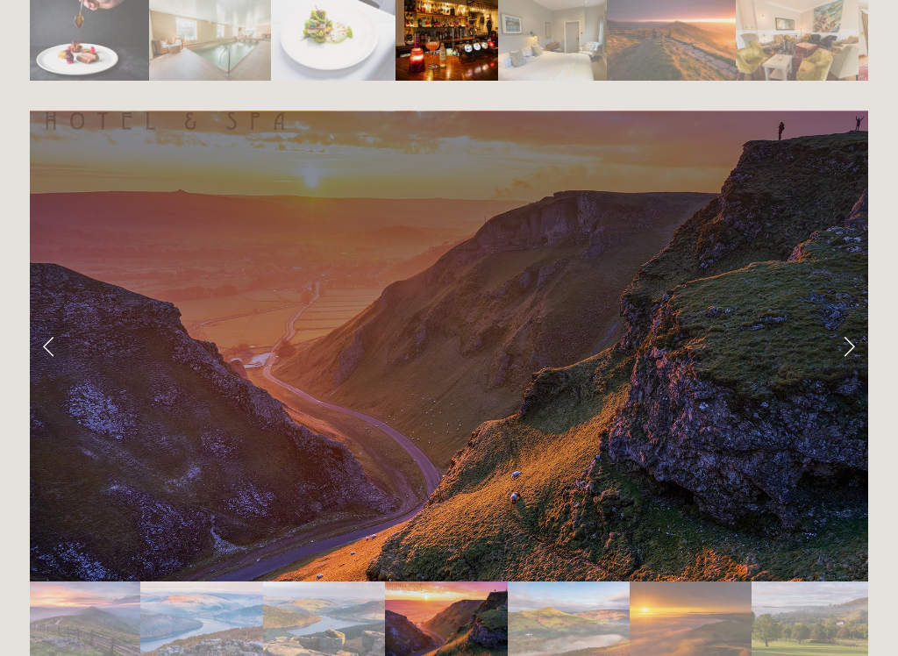
click at [855, 320] on link "Next Slide" at bounding box center [849, 346] width 39 height 53
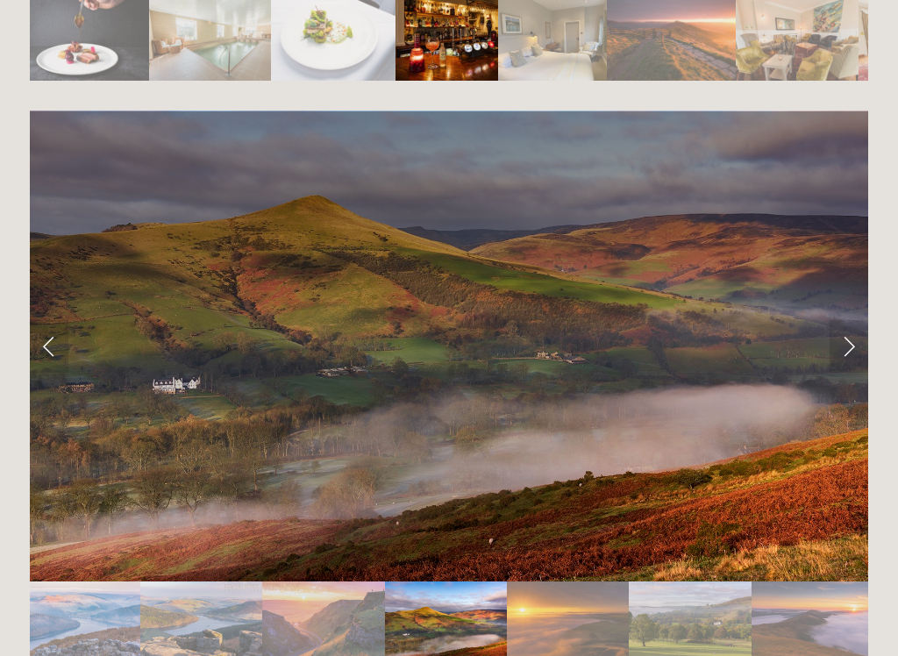
click at [854, 320] on link "Next Slide" at bounding box center [849, 346] width 39 height 53
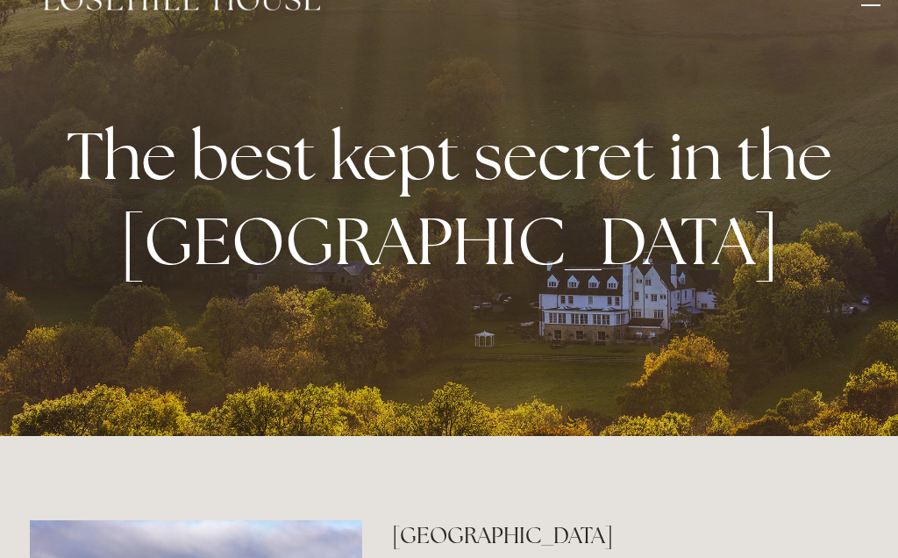
scroll to position [0, 0]
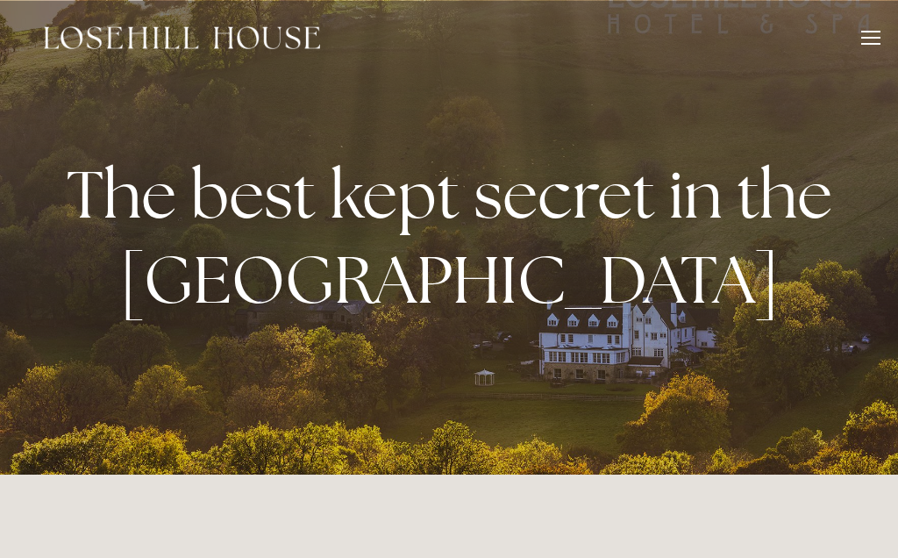
click at [863, 40] on div at bounding box center [871, 40] width 19 height 19
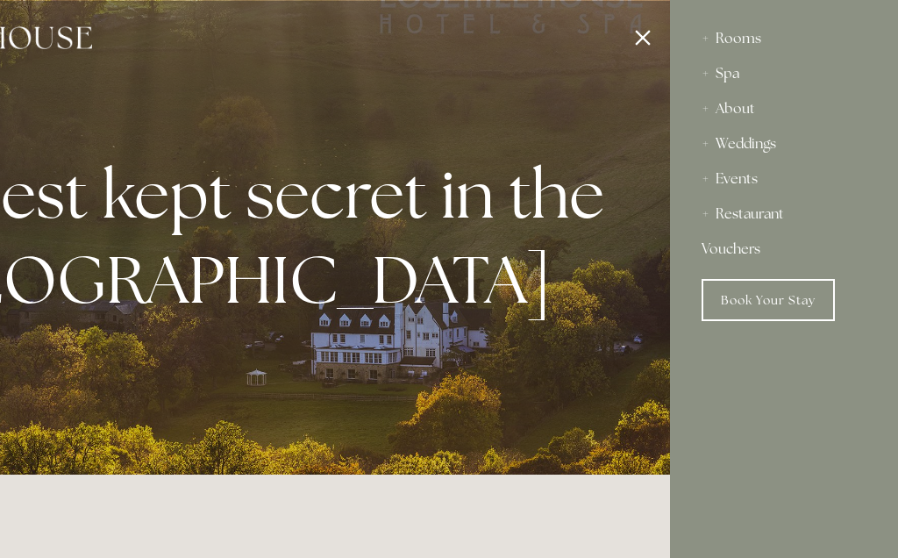
click at [743, 108] on div "About" at bounding box center [784, 108] width 165 height 35
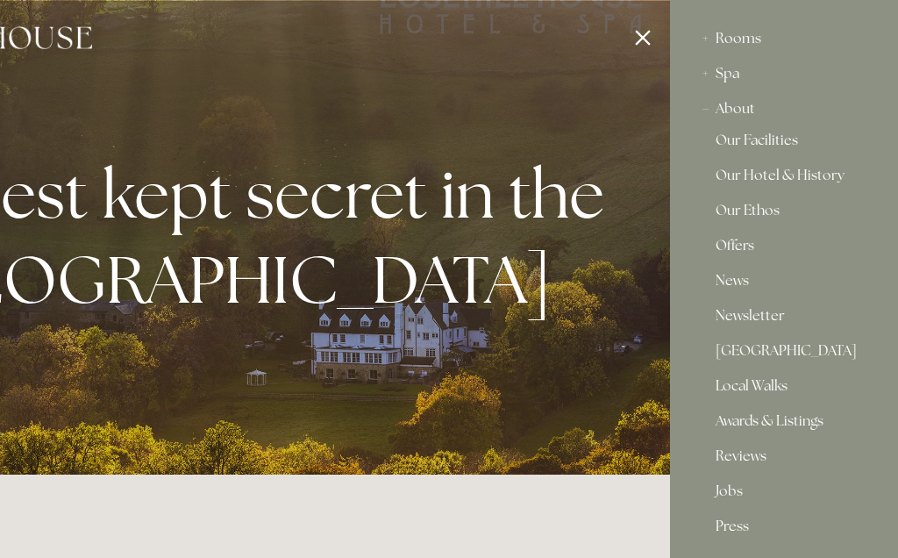
click at [768, 120] on div "About" at bounding box center [784, 108] width 165 height 35
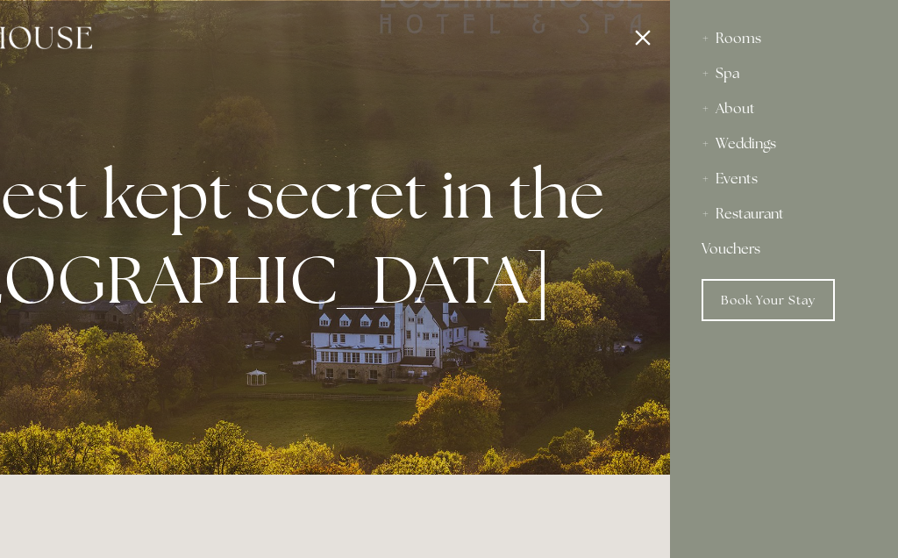
click at [747, 109] on div "About" at bounding box center [784, 108] width 165 height 35
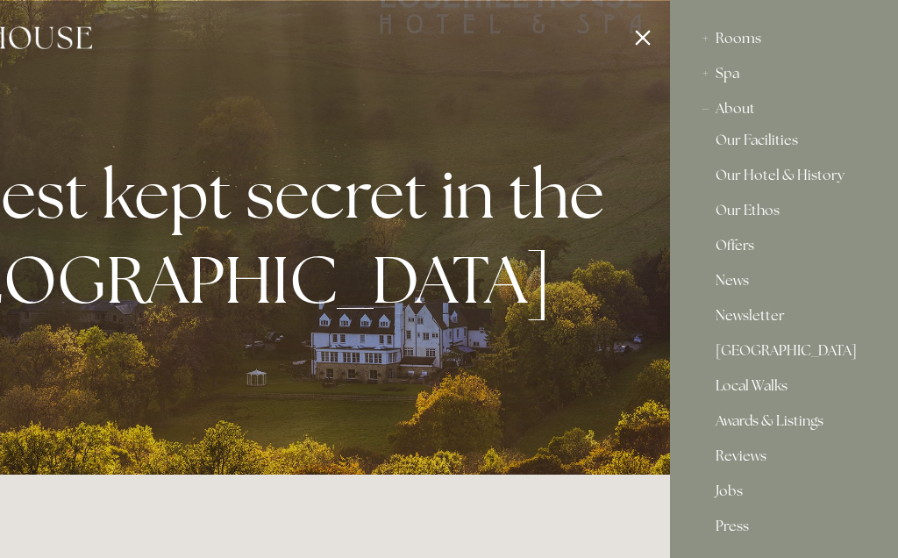
click at [816, 179] on link "Our Hotel & History" at bounding box center [784, 178] width 137 height 21
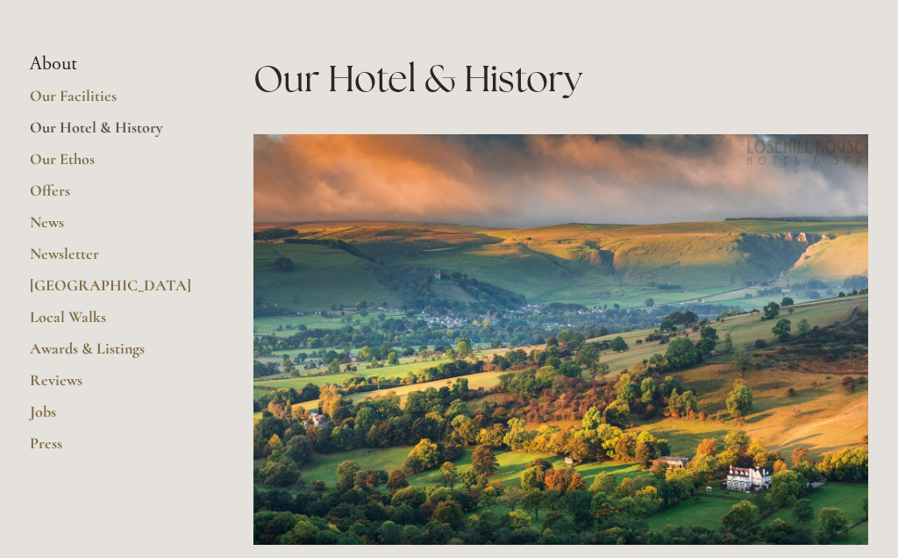
scroll to position [319, 0]
